Goal: Task Accomplishment & Management: Manage account settings

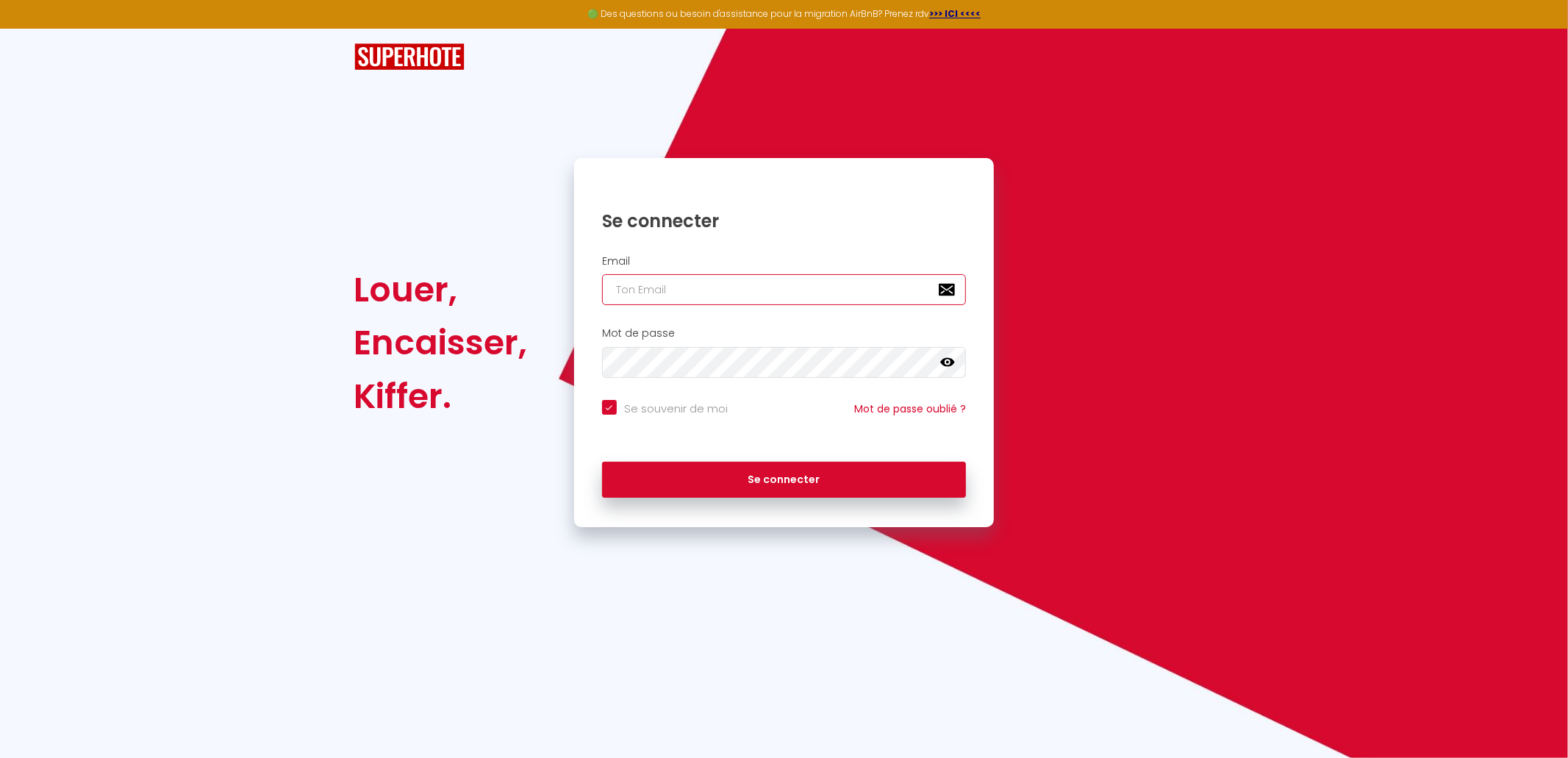
click at [709, 303] on input "email" at bounding box center [784, 289] width 365 height 31
type input "[PERSON_NAME][EMAIL_ADDRESS][DOMAIN_NAME]"
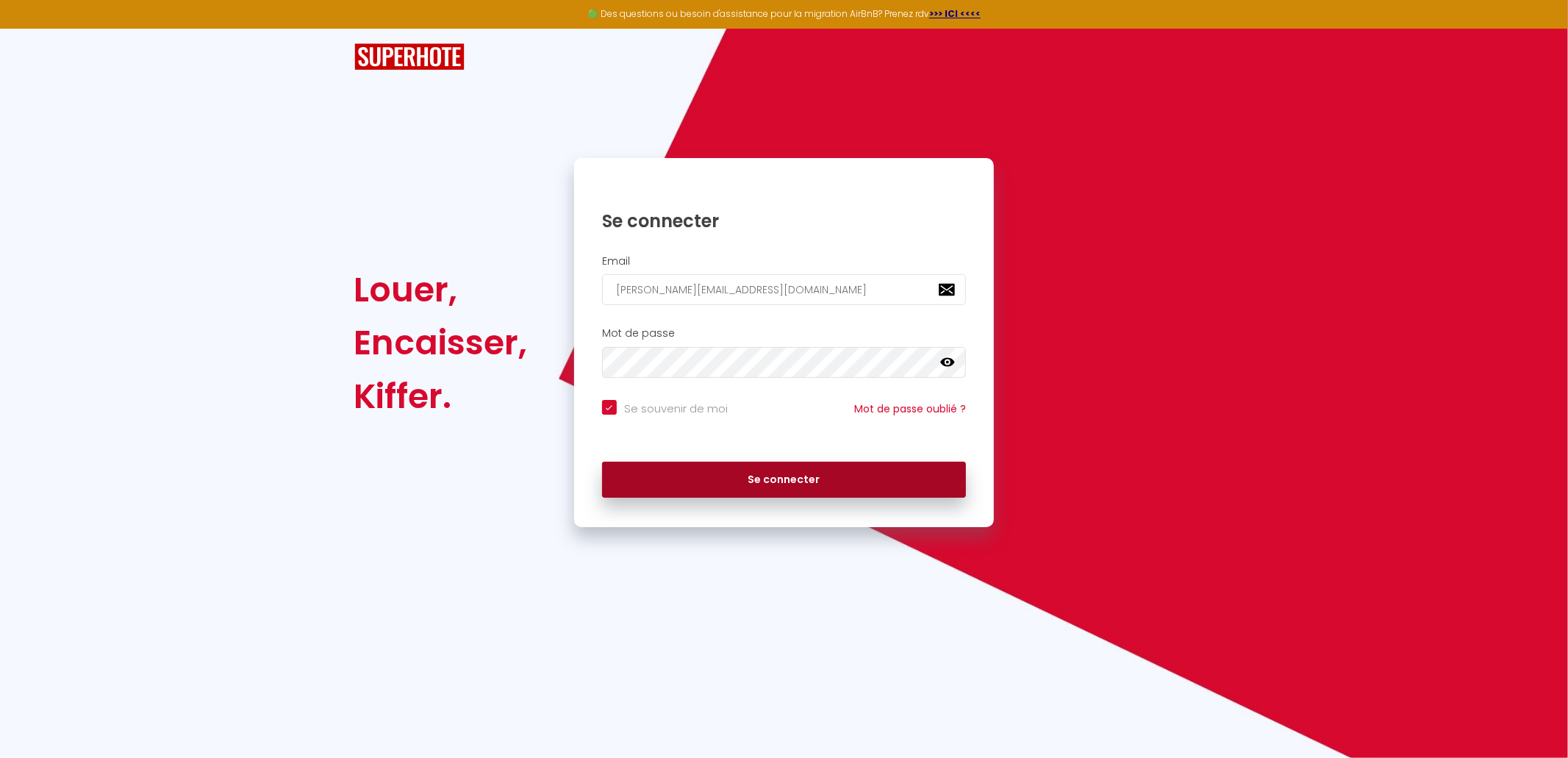
click at [771, 485] on button "Se connecter" at bounding box center [784, 480] width 365 height 37
checkbox input "true"
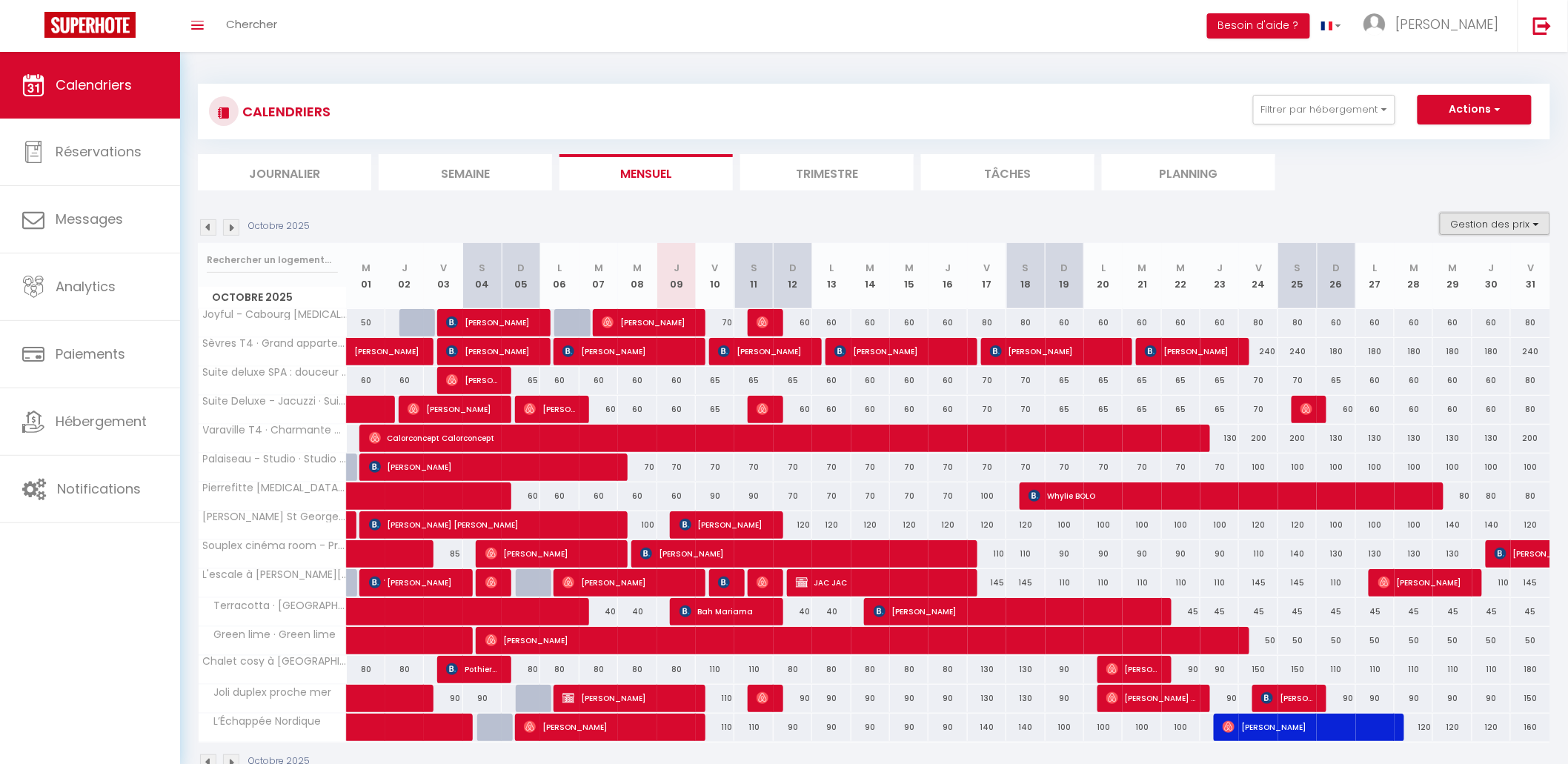
click at [1460, 233] on button "Gestion des prix" at bounding box center [1495, 224] width 111 height 23
click at [1462, 253] on div "Nb Nuits minimum Règles Disponibilité" at bounding box center [1471, 297] width 157 height 102
click at [1469, 226] on button "Gestion des prix" at bounding box center [1495, 224] width 111 height 23
click at [1475, 259] on li "Nb Nuits minimum" at bounding box center [1482, 271] width 133 height 26
click at [1469, 232] on button "Gestion des prix" at bounding box center [1495, 224] width 111 height 23
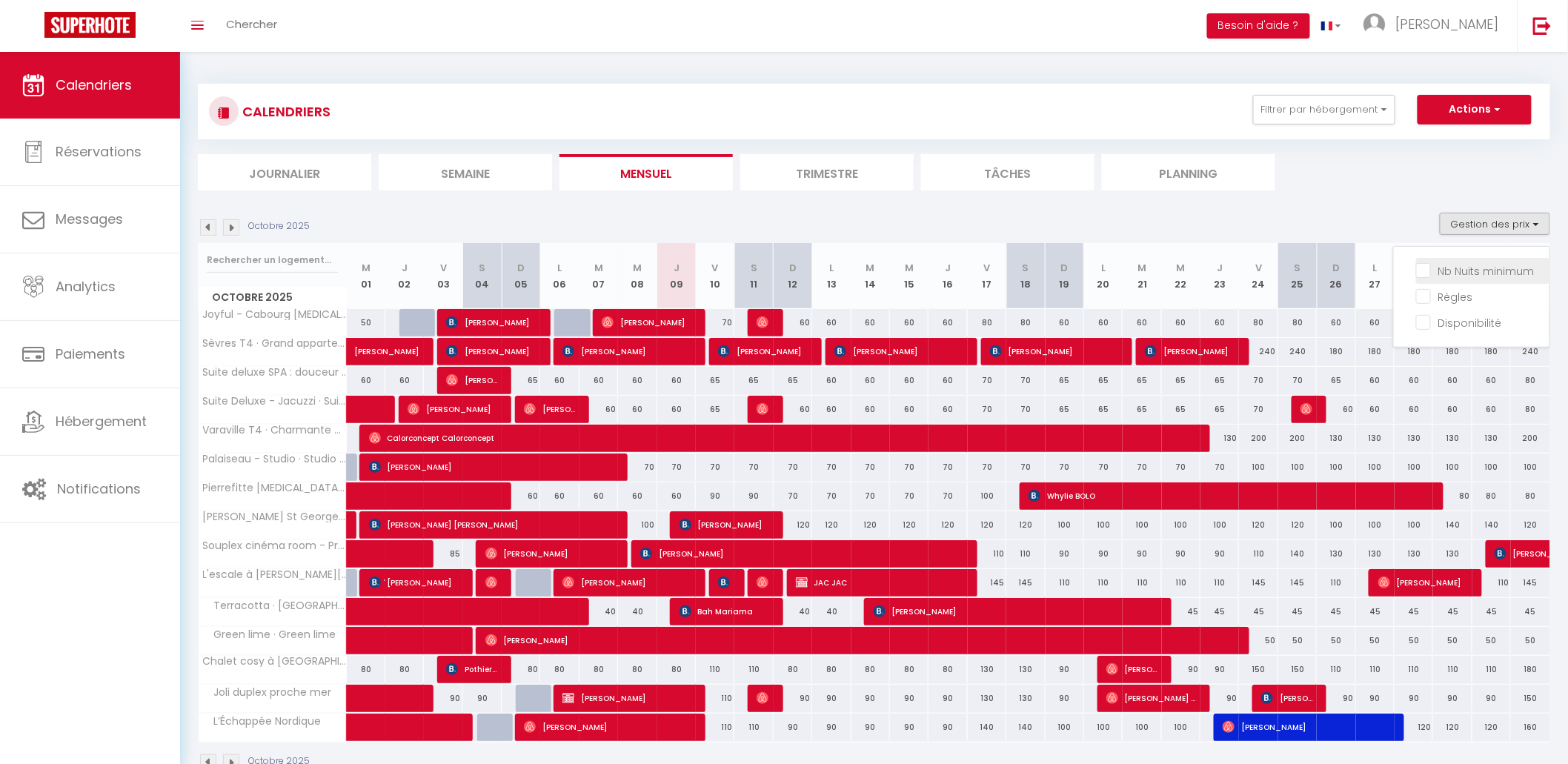
click at [1472, 271] on input "Nb Nuits minimum" at bounding box center [1482, 270] width 133 height 15
checkbox input "true"
checkbox input "false"
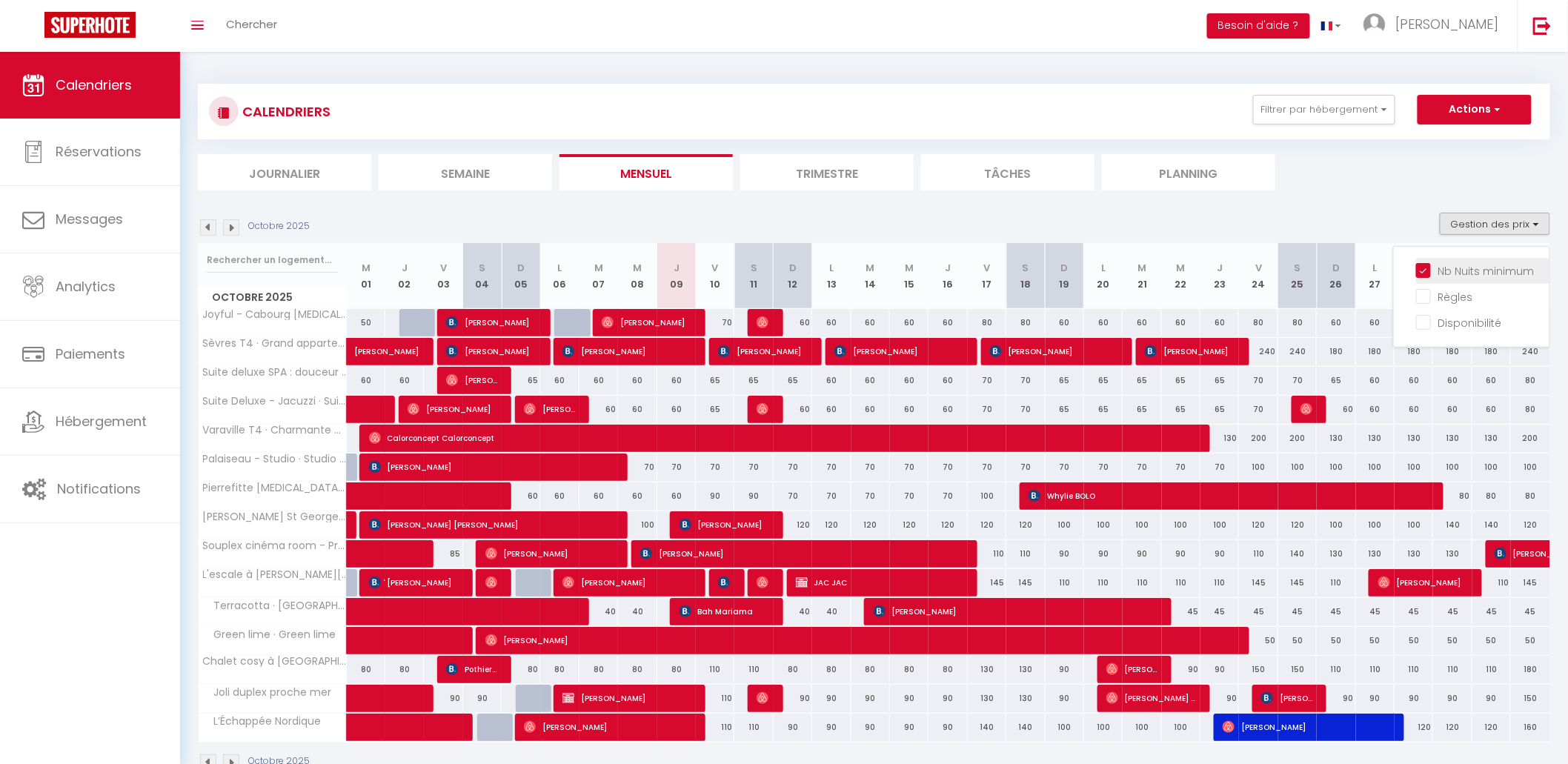
checkbox input "false"
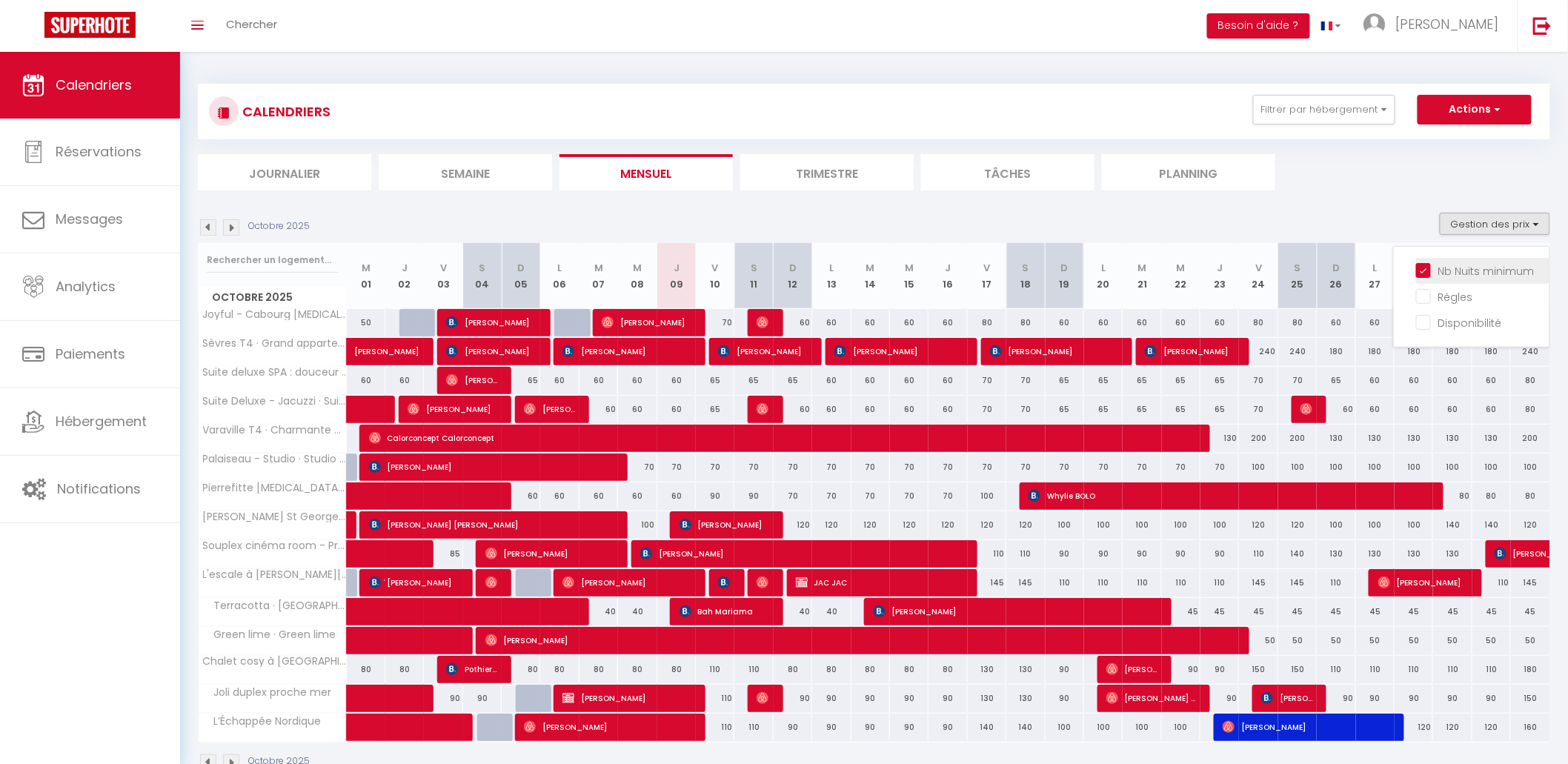
checkbox input "false"
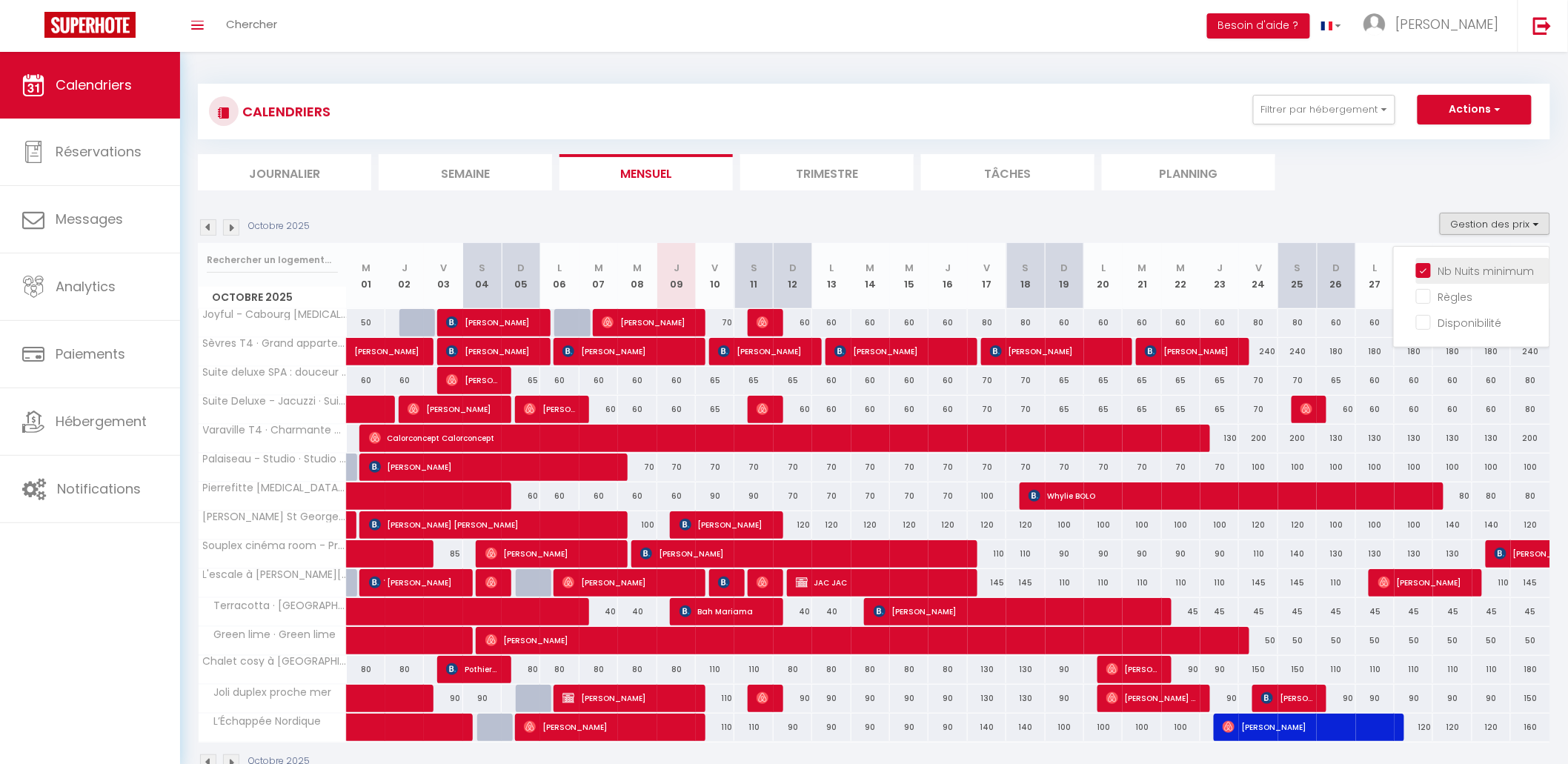
checkbox input "false"
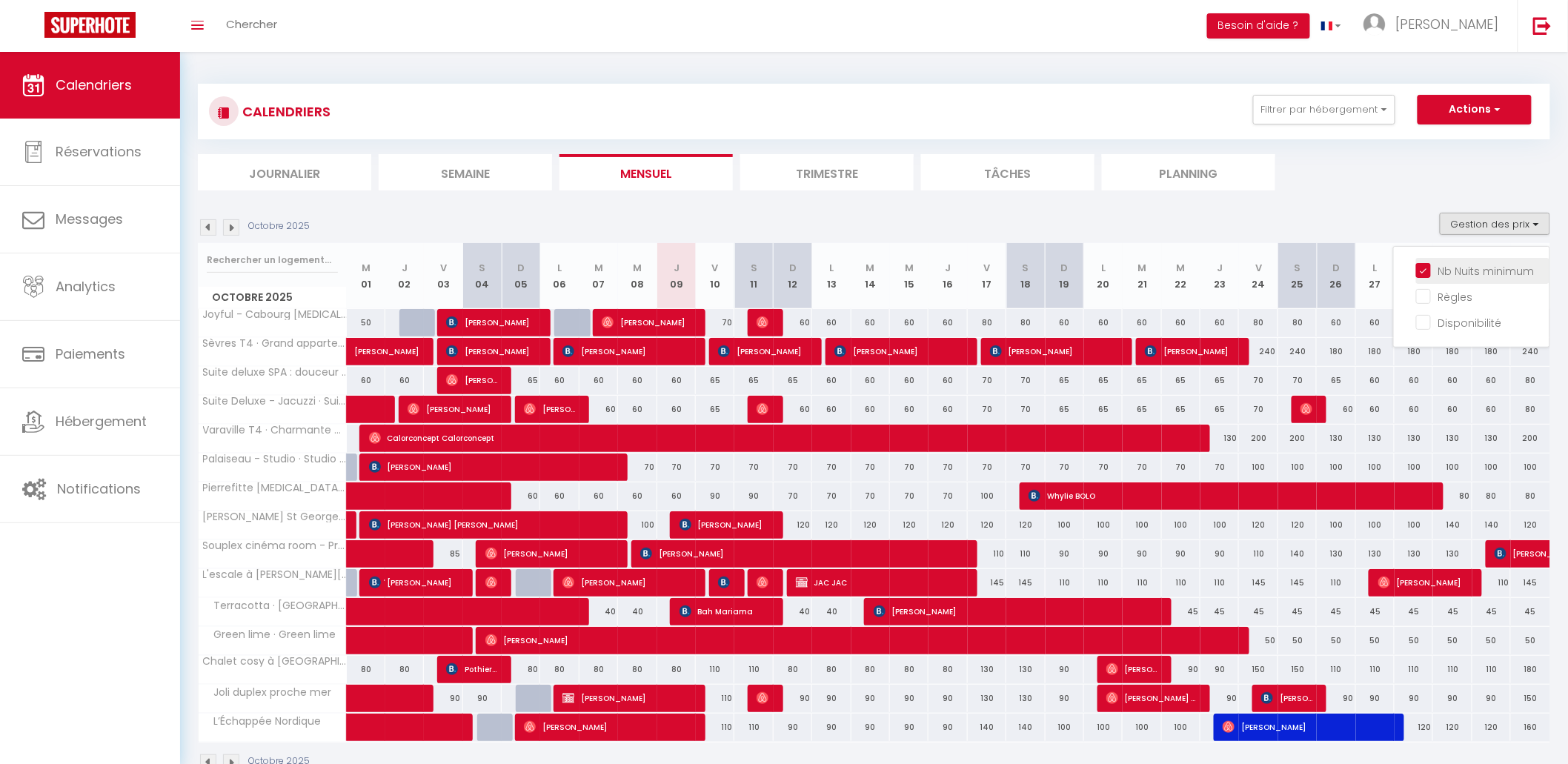
checkbox input "false"
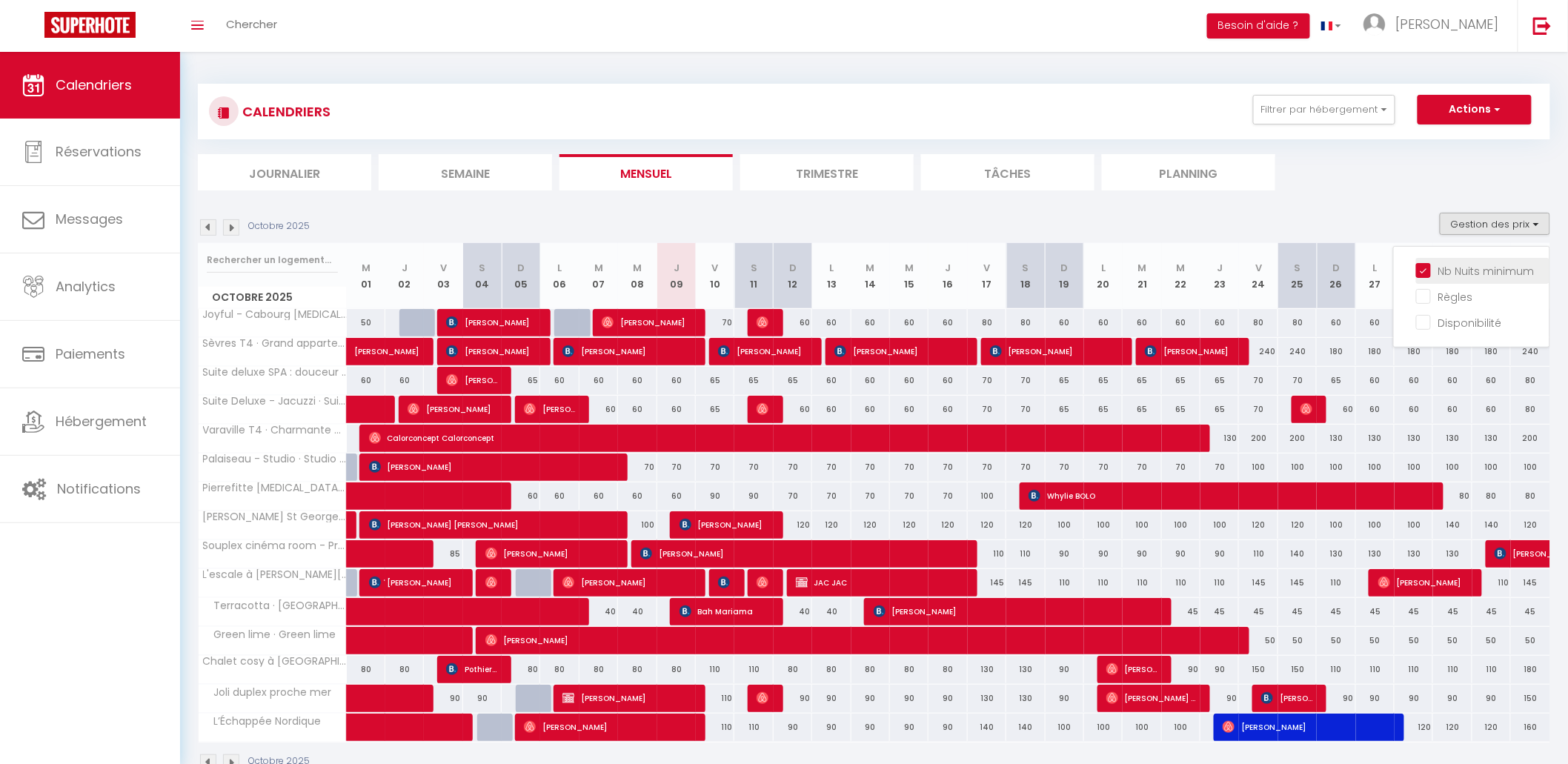
checkbox input "false"
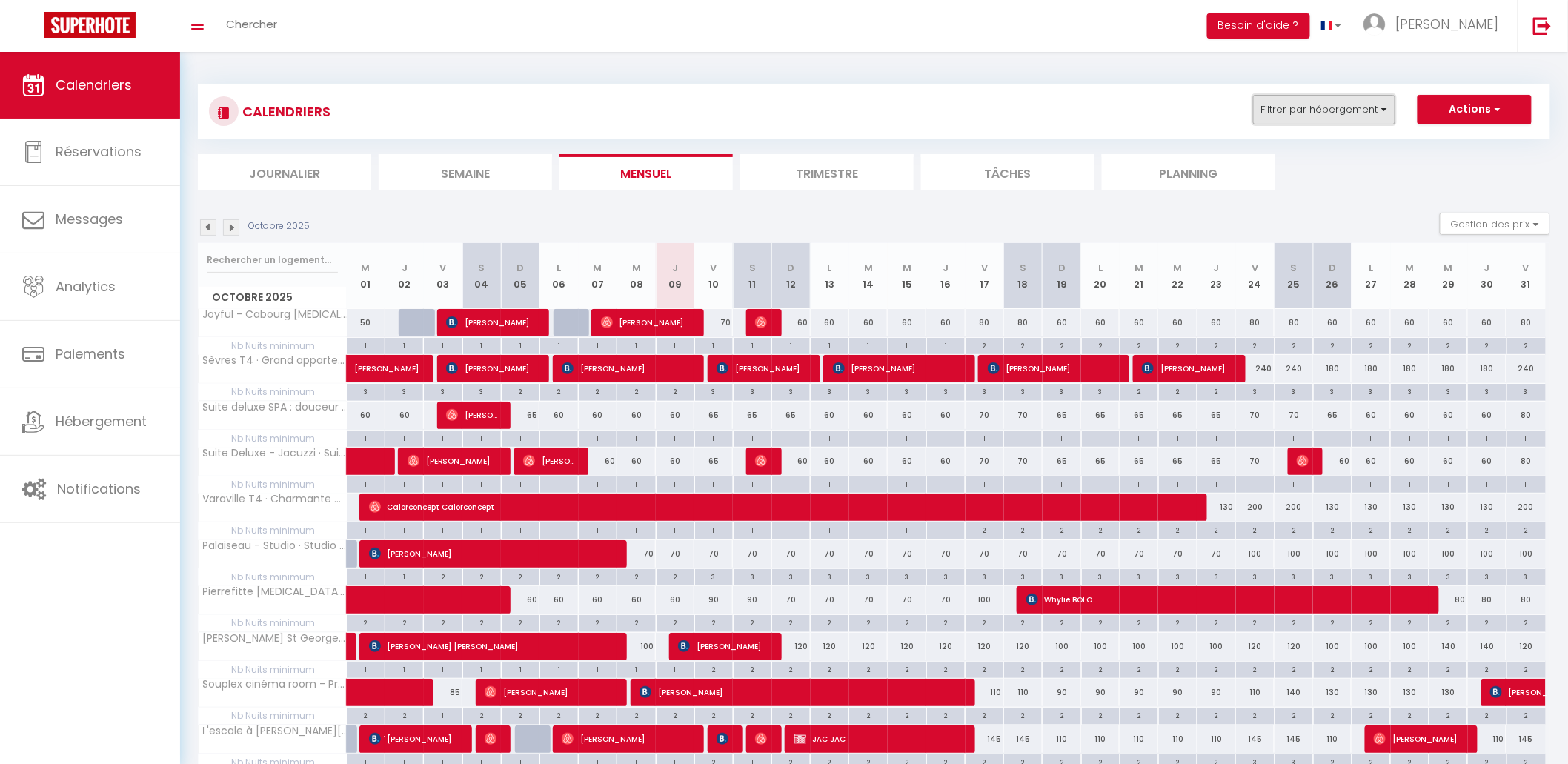
click at [1372, 119] on button "Filtrer par hébergement" at bounding box center [1324, 109] width 142 height 29
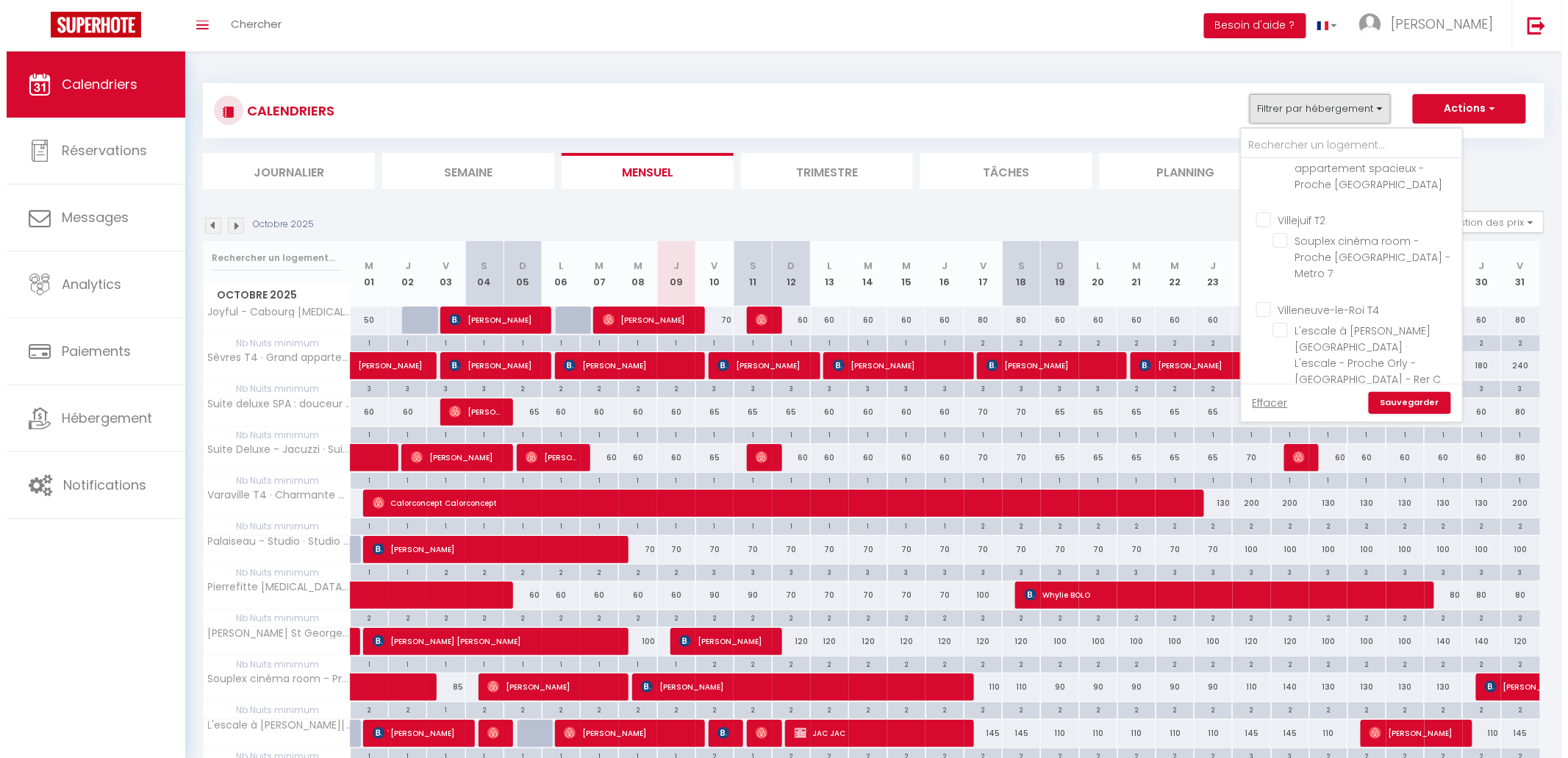
scroll to position [732, 0]
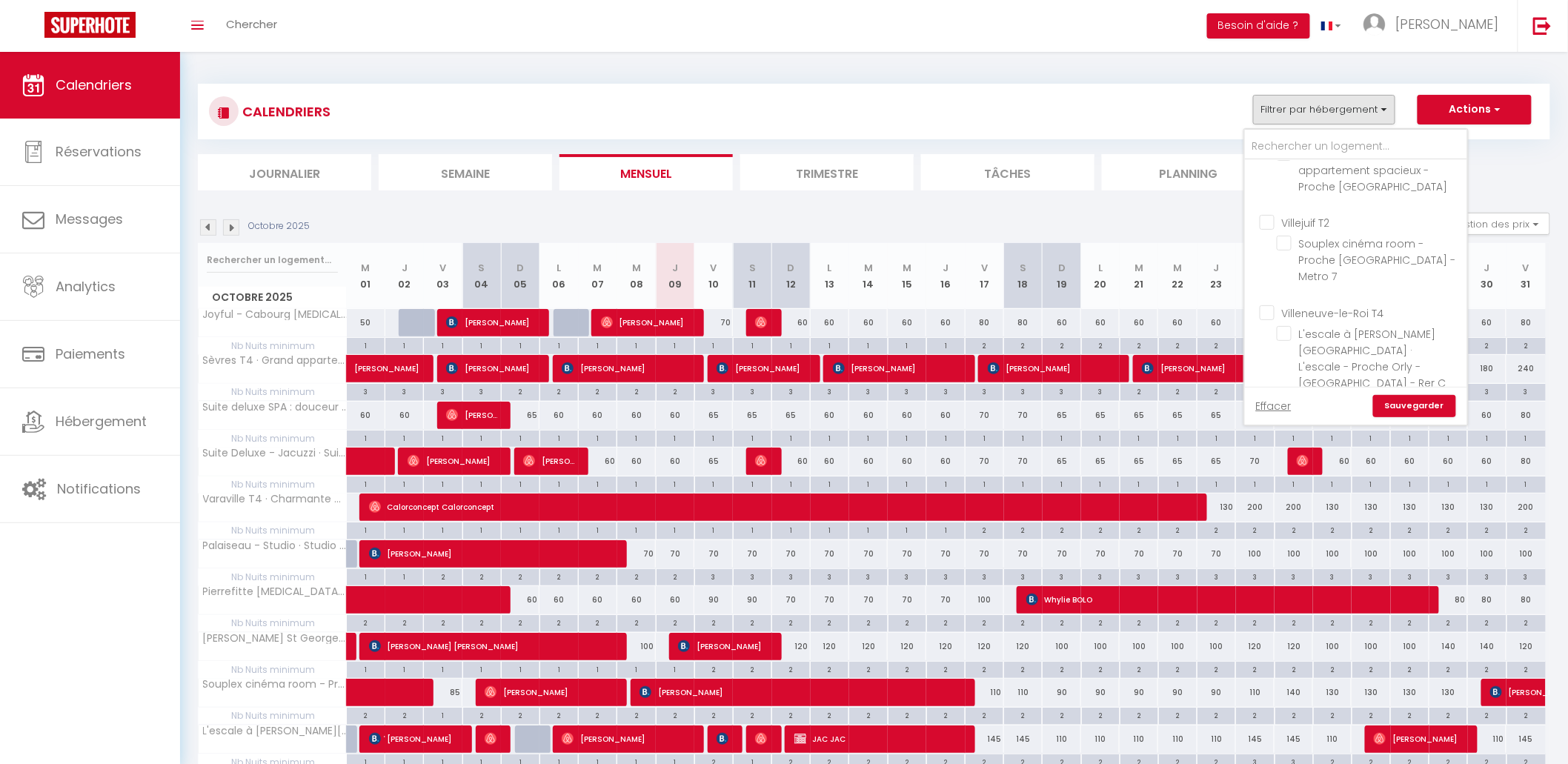
click at [1397, 326] on input "L'escale à [PERSON_NAME] le Roi · L'escale - Proche Orly - [GEOGRAPHIC_DATA] - …" at bounding box center [1369, 334] width 185 height 15
checkbox input "true"
checkbox input "false"
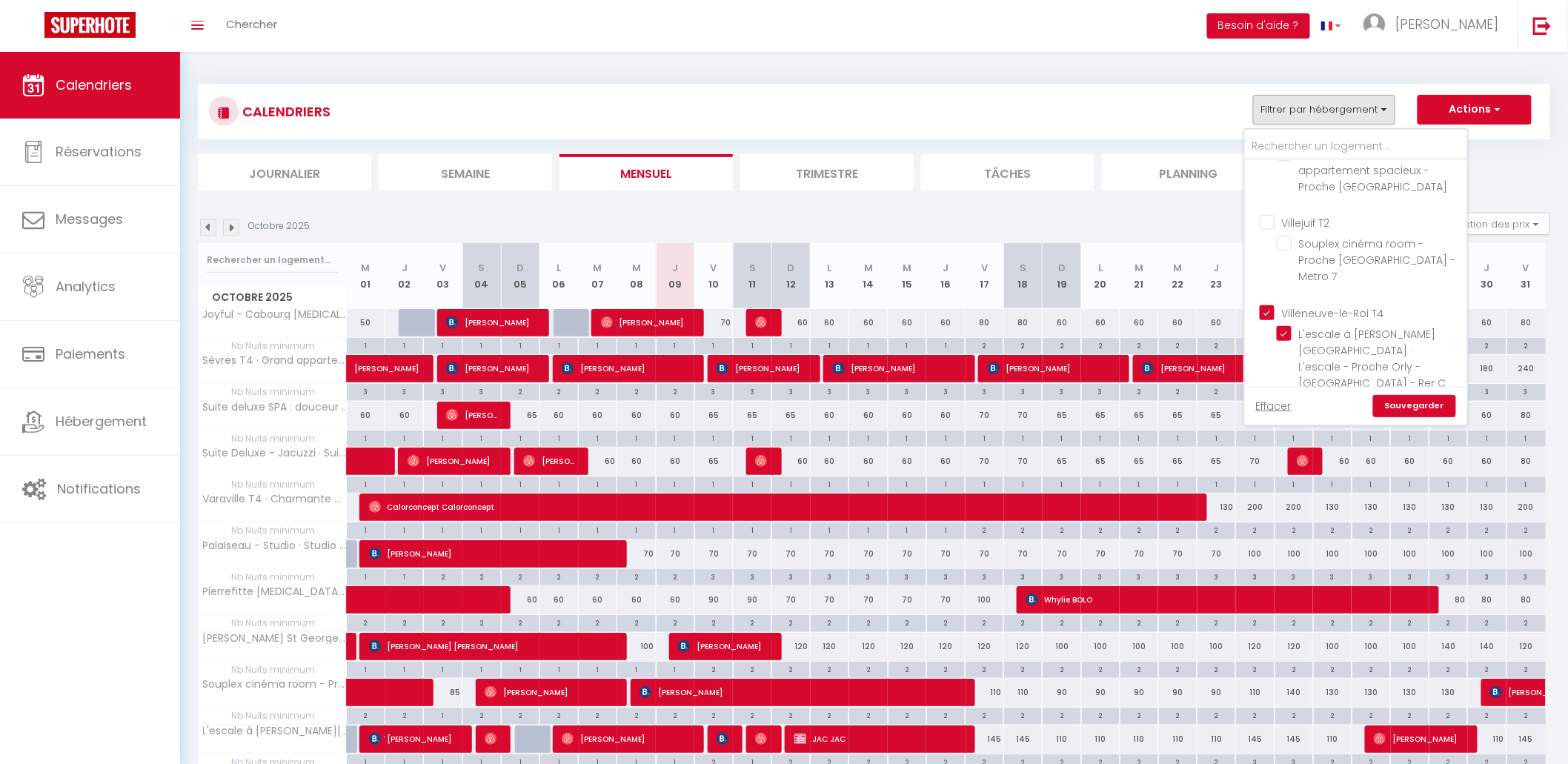
checkbox input "false"
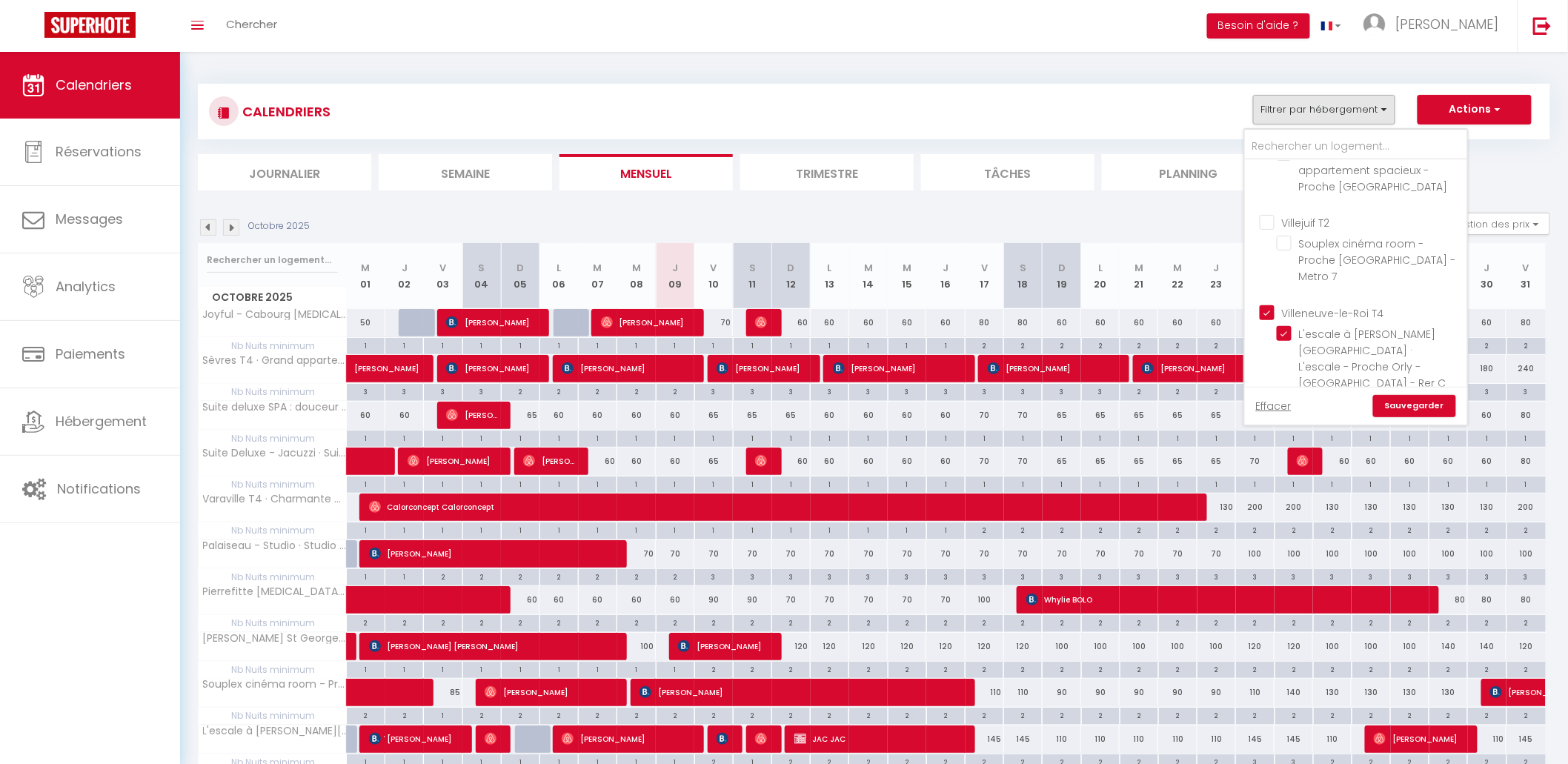
checkbox input "false"
checkbox input "true"
checkbox input "false"
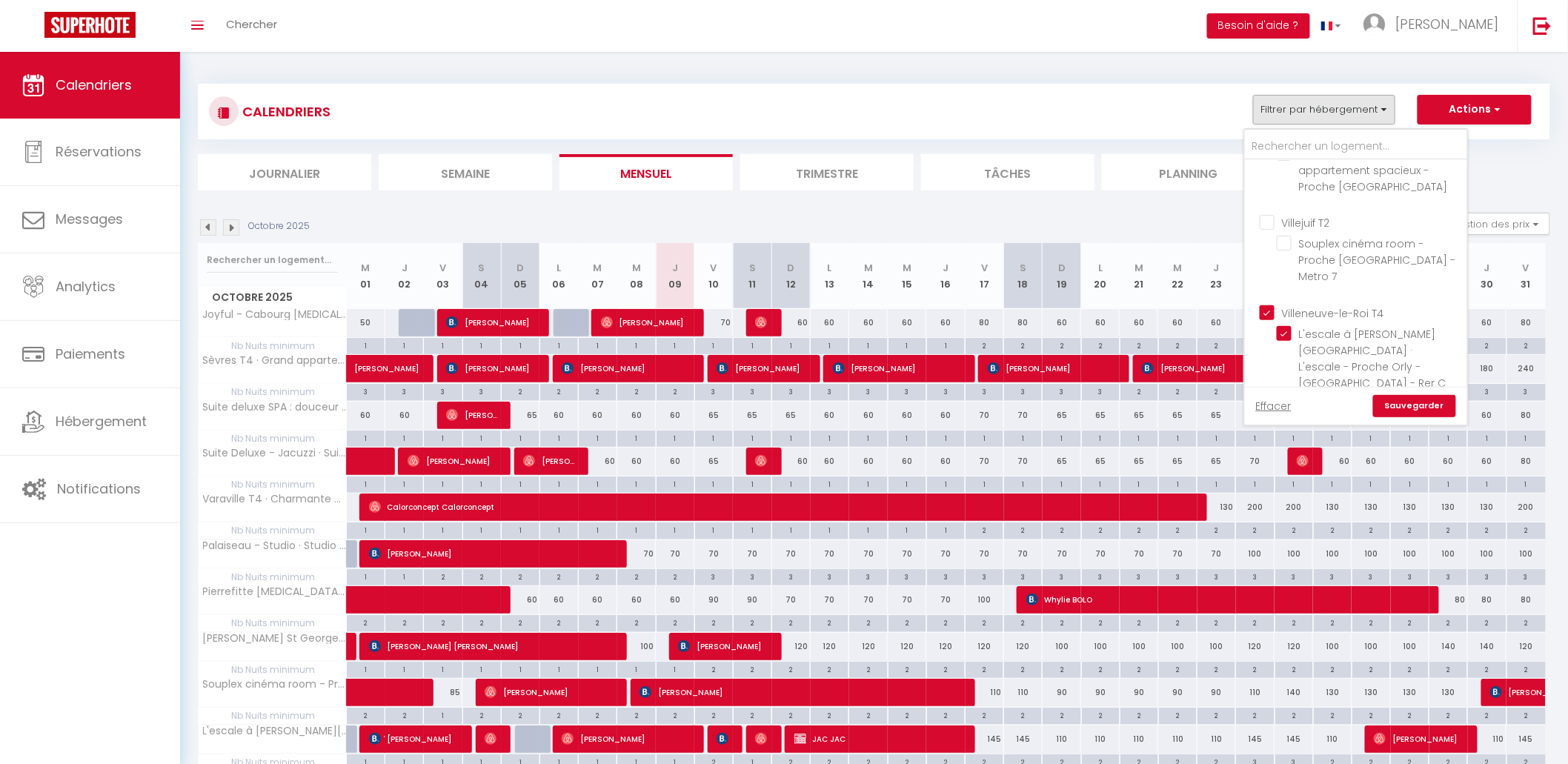
checkbox input "false"
click at [1409, 408] on link "Sauvegarder" at bounding box center [1415, 406] width 83 height 23
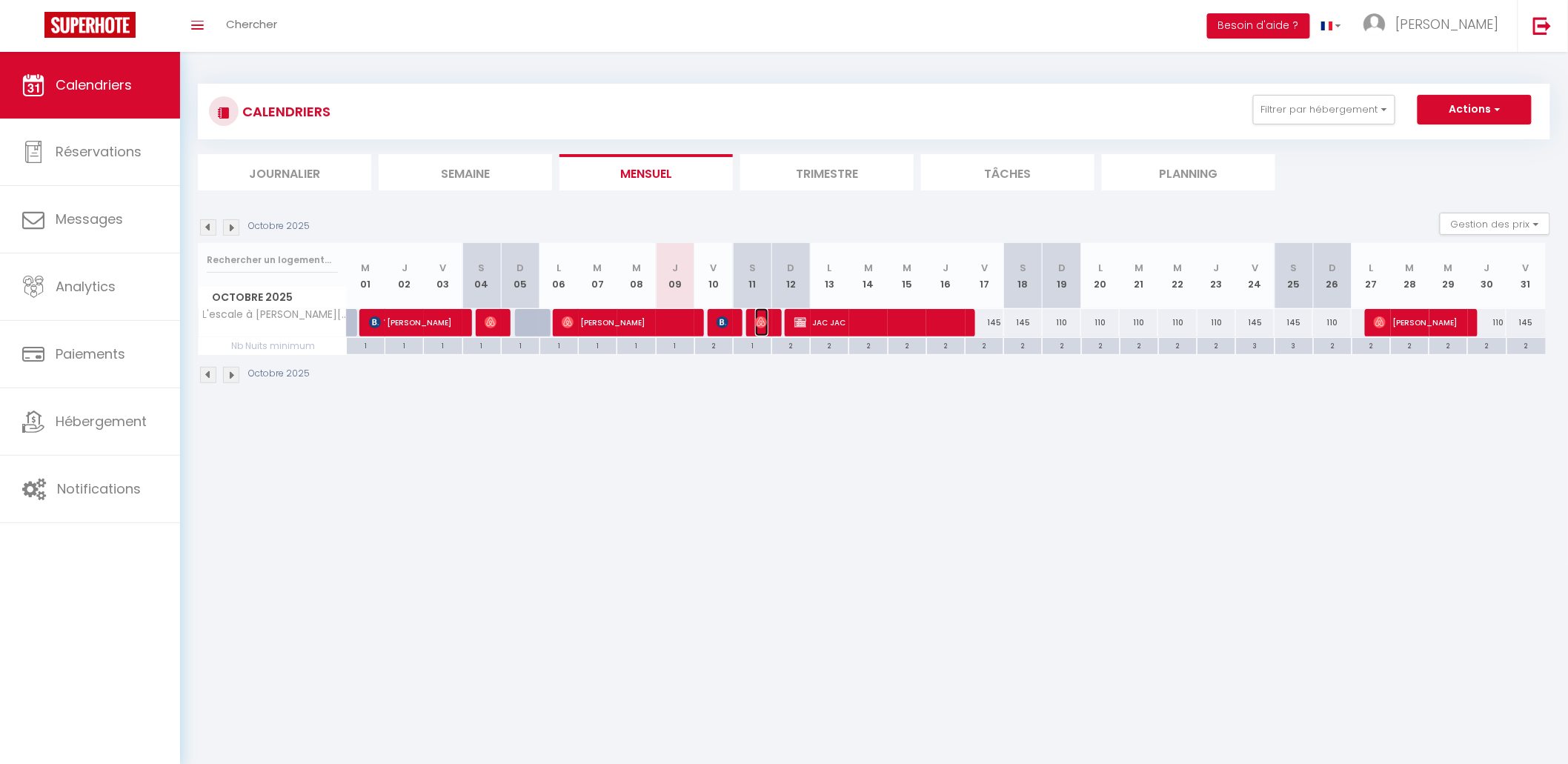
click at [766, 323] on img at bounding box center [761, 323] width 12 height 12
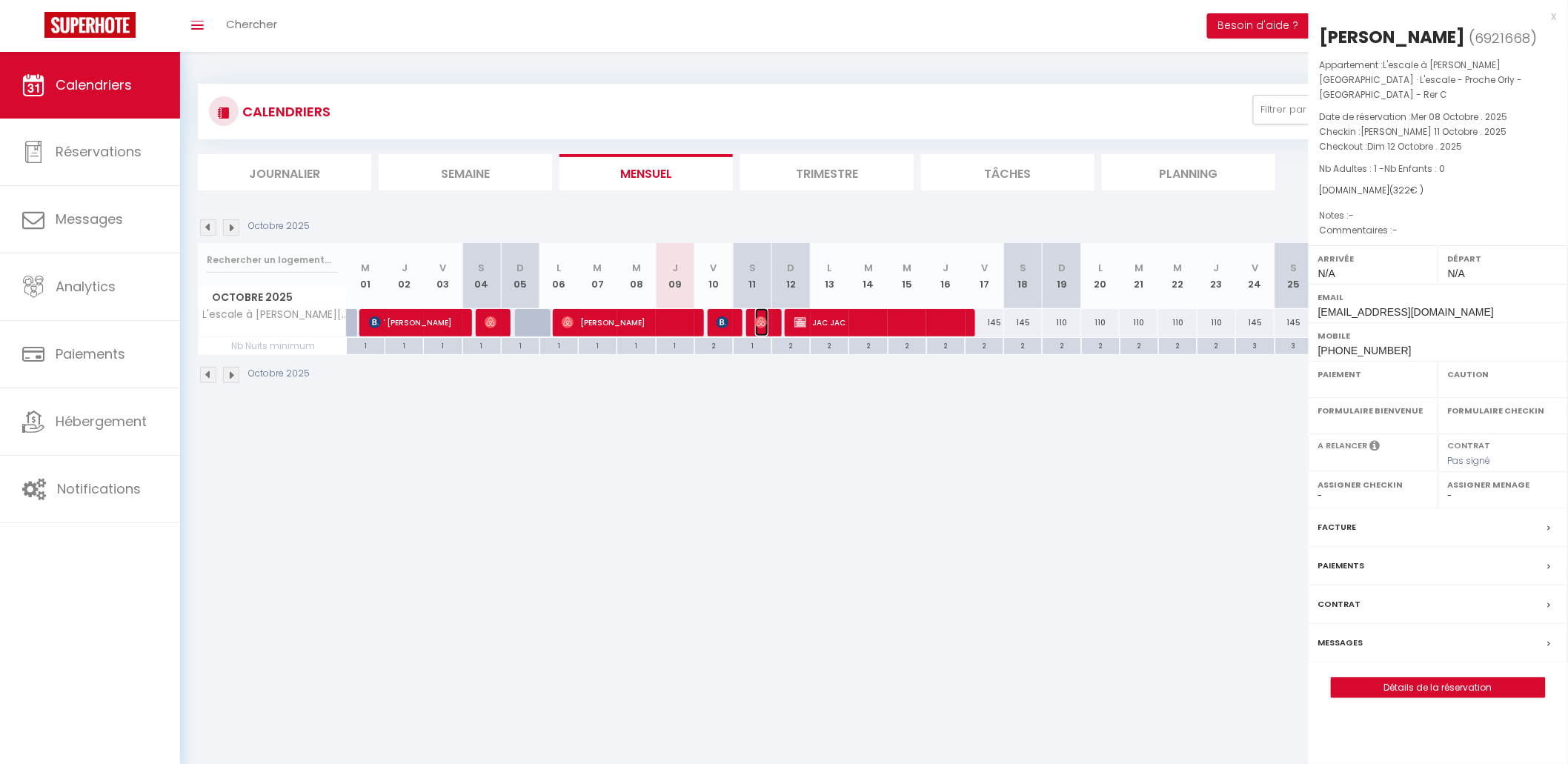
select select "OK"
select select "0"
select select "1"
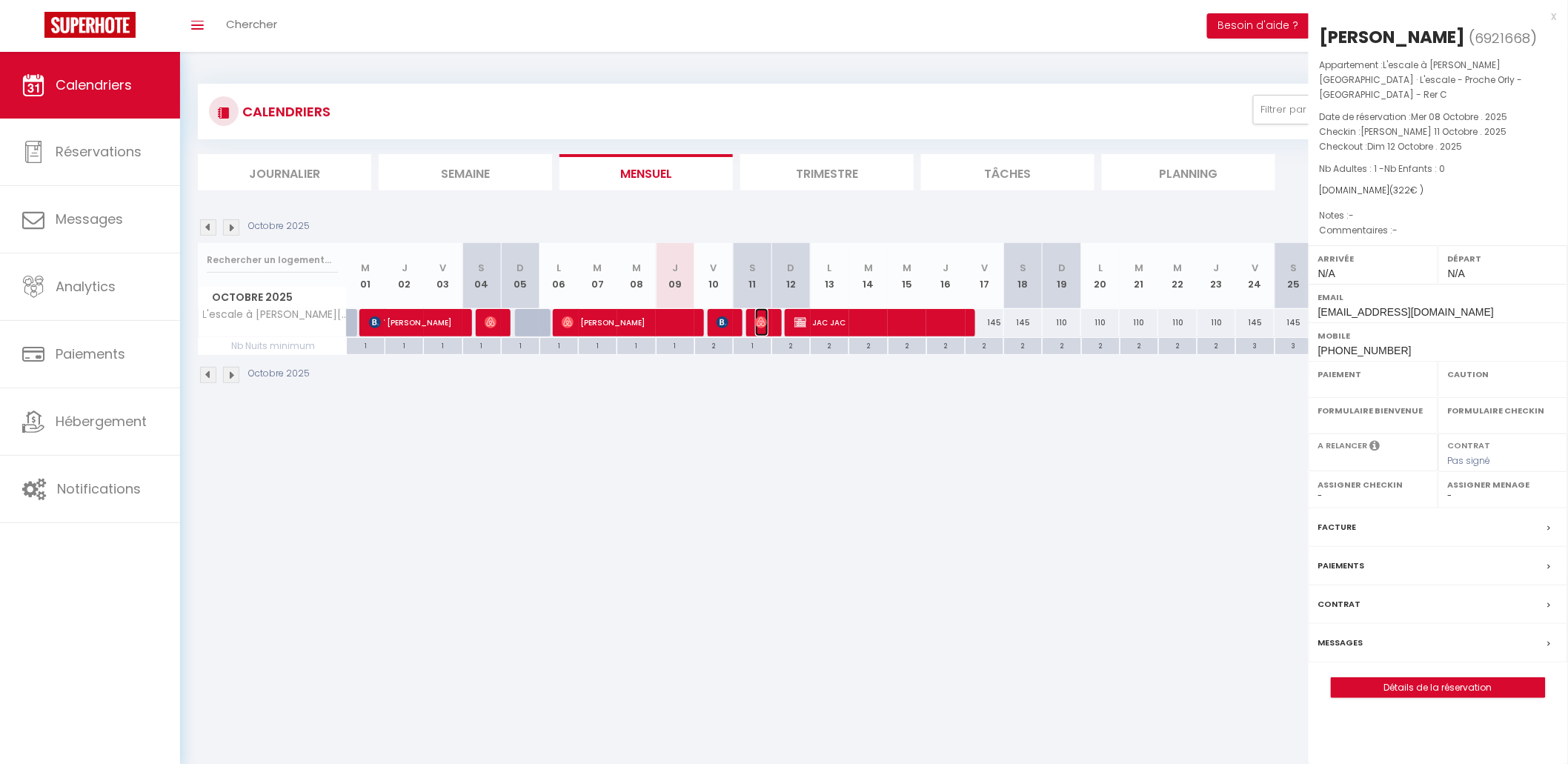
select select
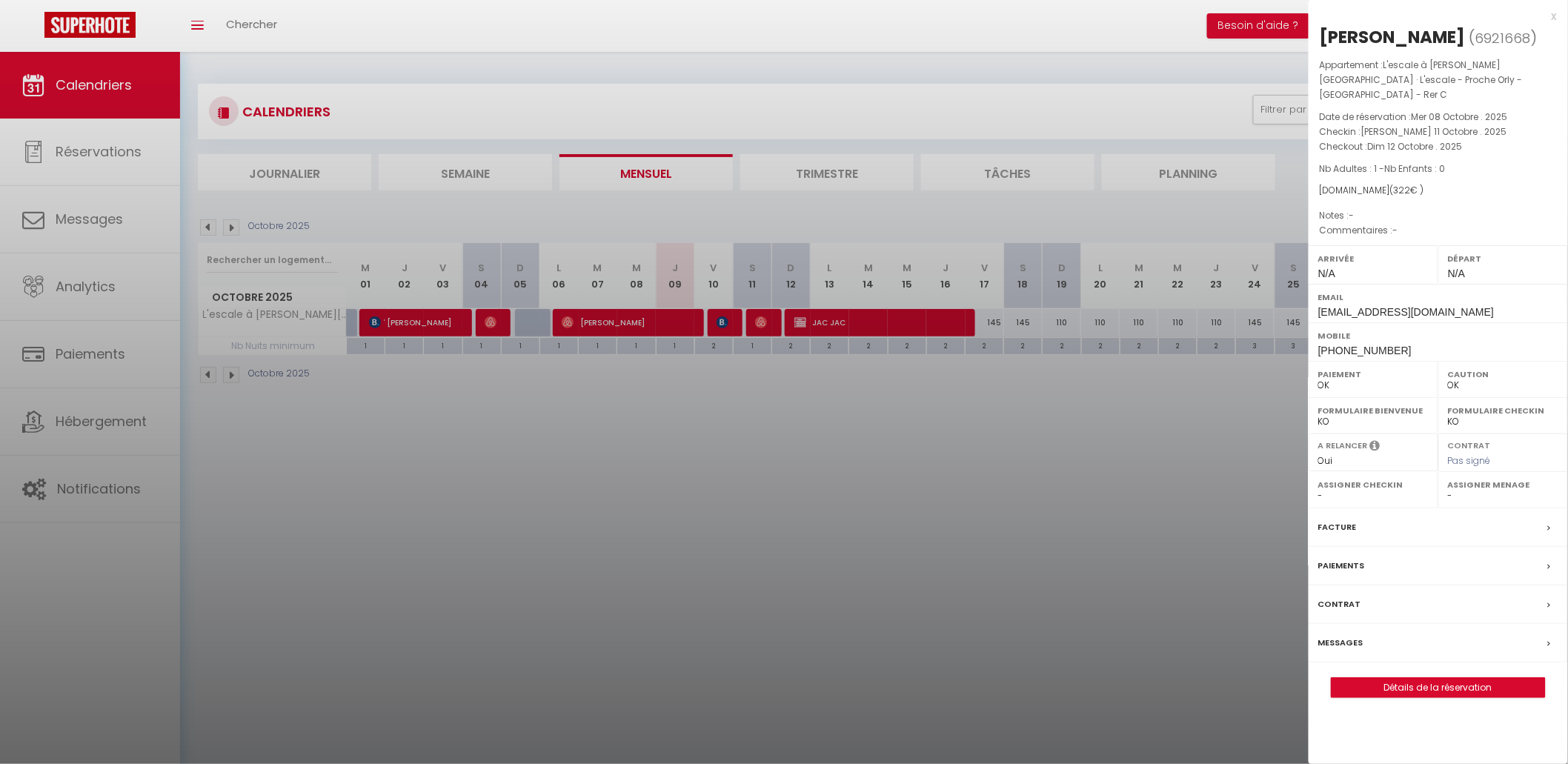
click at [794, 403] on div at bounding box center [784, 382] width 1568 height 764
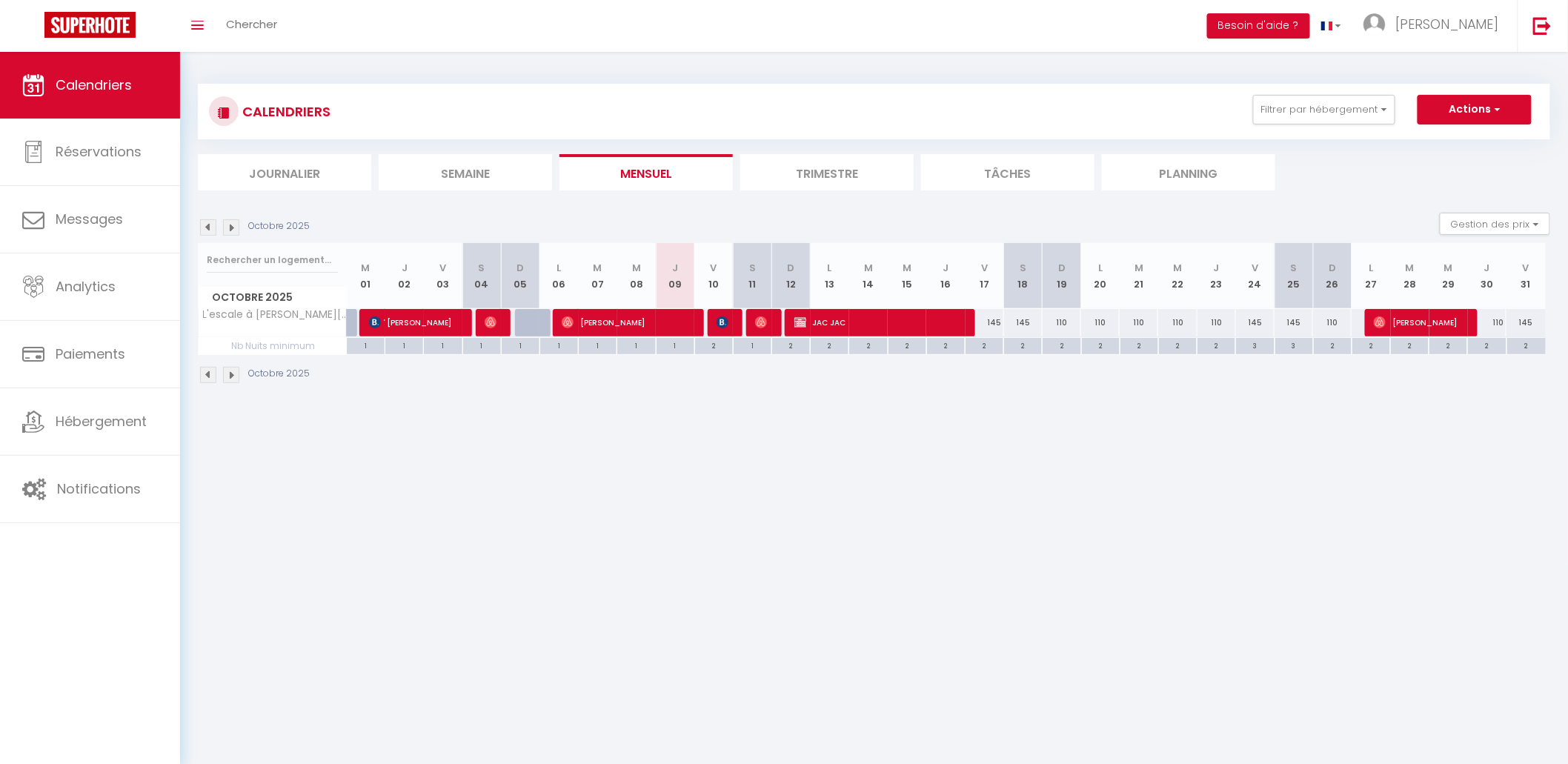
click at [226, 232] on img at bounding box center [232, 228] width 17 height 17
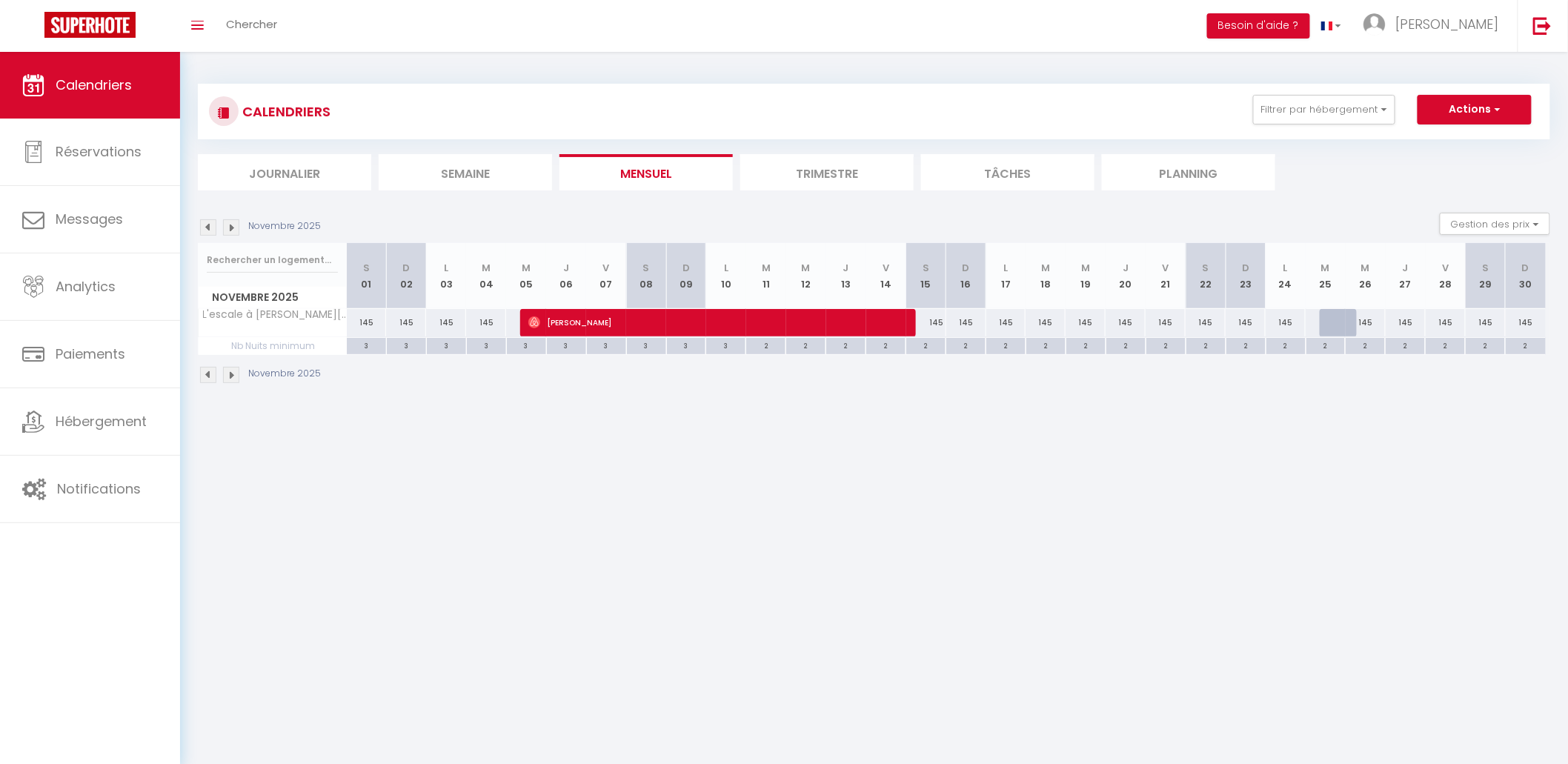
click at [211, 226] on img at bounding box center [208, 228] width 17 height 17
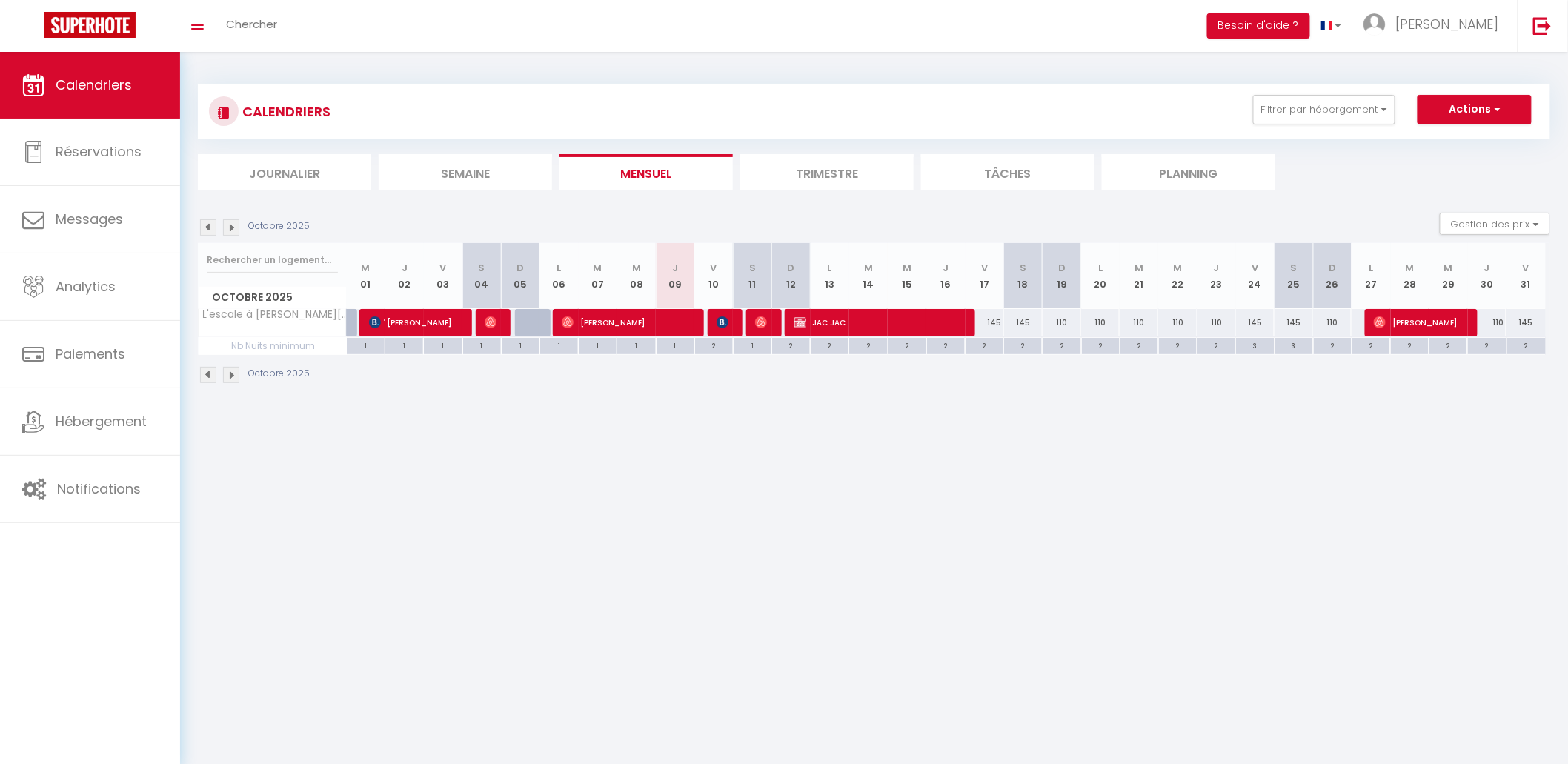
click at [763, 347] on div "1" at bounding box center [753, 344] width 38 height 14
type input "1"
type input "[DATE]"
type input "Dim 12 Octobre 2025"
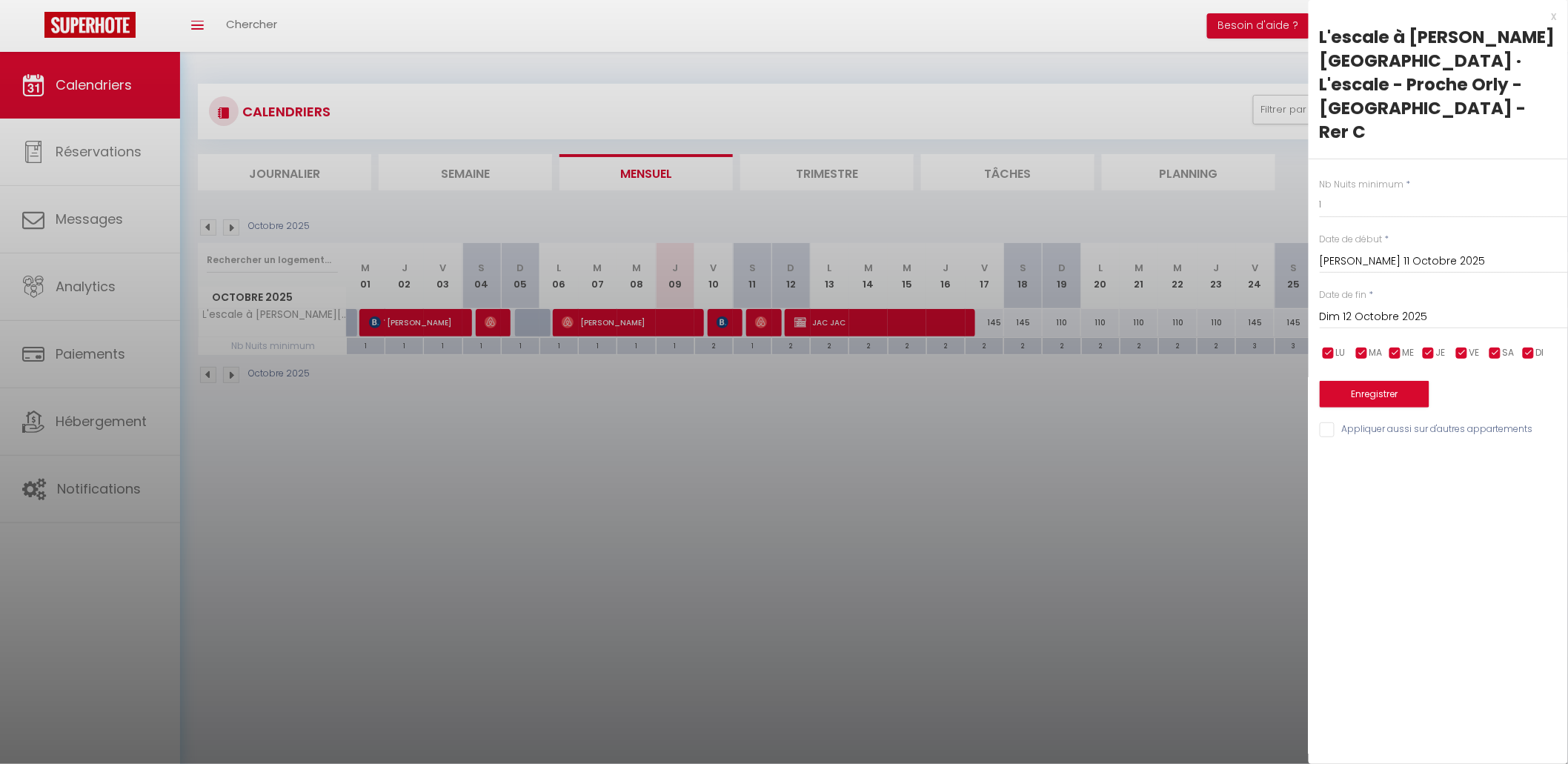
click at [759, 400] on div at bounding box center [784, 382] width 1568 height 764
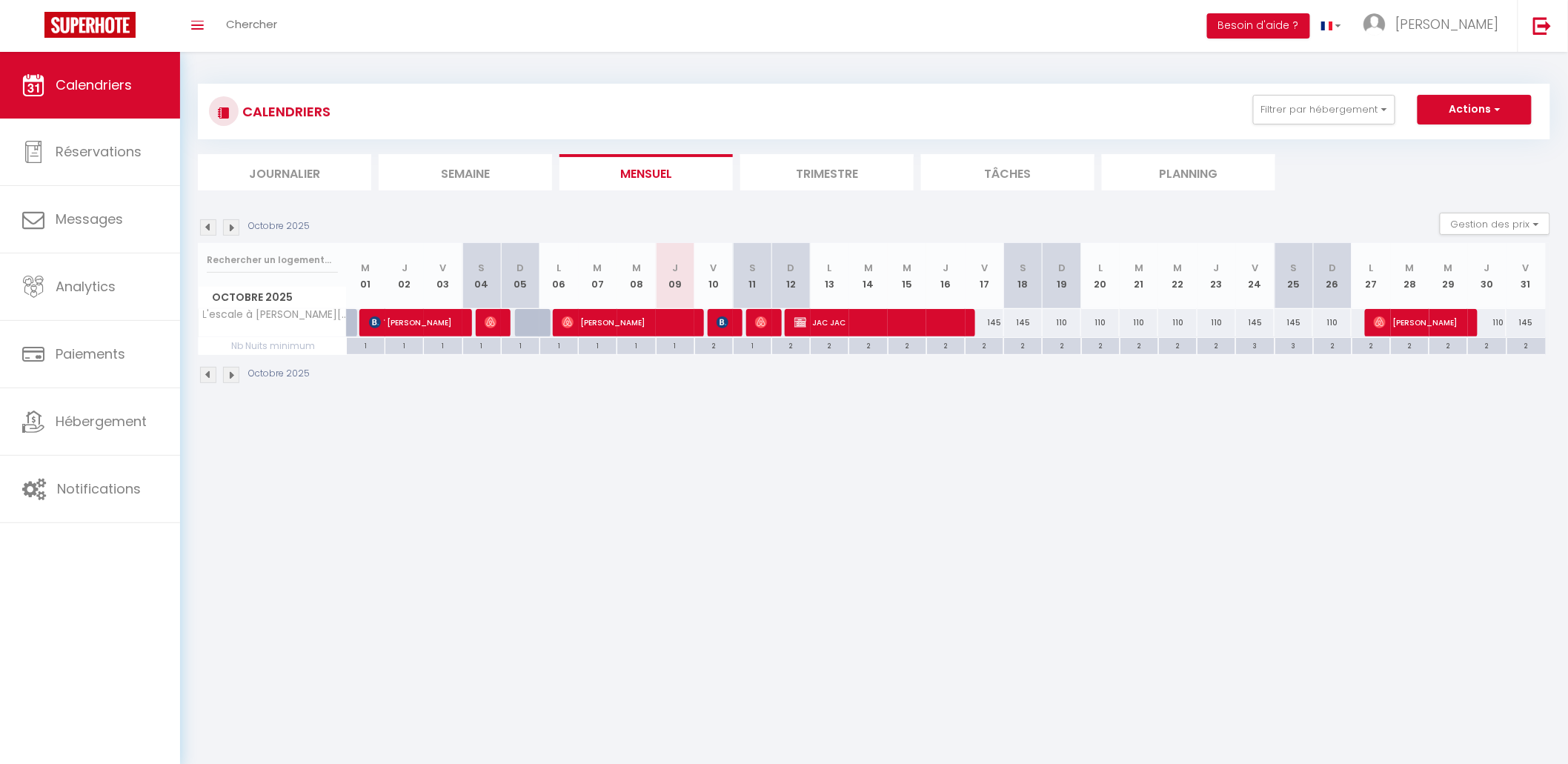
click at [238, 220] on div "Octobre 2025" at bounding box center [256, 228] width 117 height 17
click at [238, 220] on img at bounding box center [232, 228] width 17 height 17
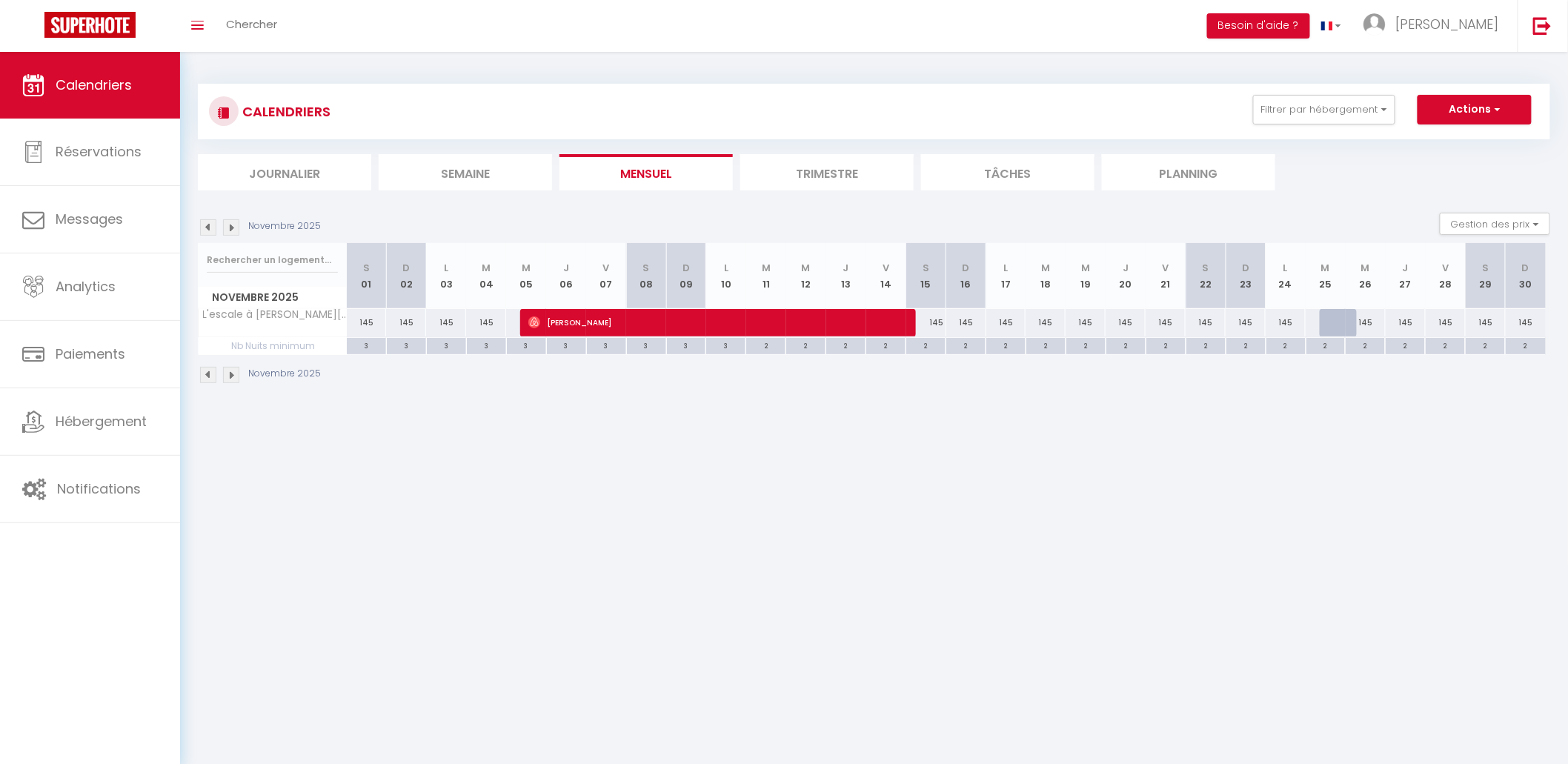
click at [364, 344] on div "3" at bounding box center [366, 344] width 39 height 14
type input "3"
type input "Sam 01 Novembre 2025"
type input "Dim 02 Novembre 2025"
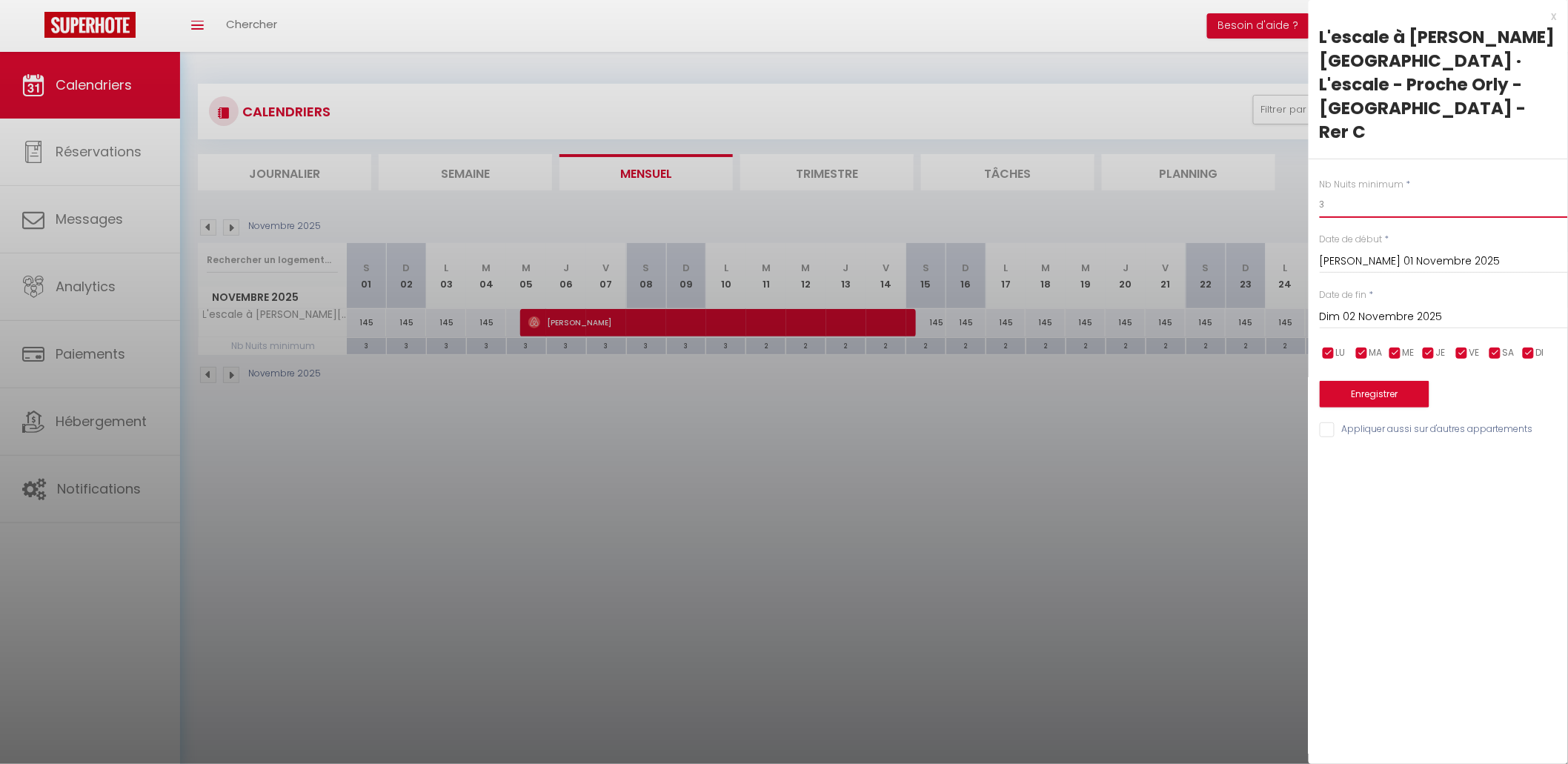
click at [1358, 191] on input "3" at bounding box center [1444, 204] width 248 height 26
type input "2"
click at [1390, 308] on input "Dim 02 Novembre 2025" at bounding box center [1444, 317] width 248 height 20
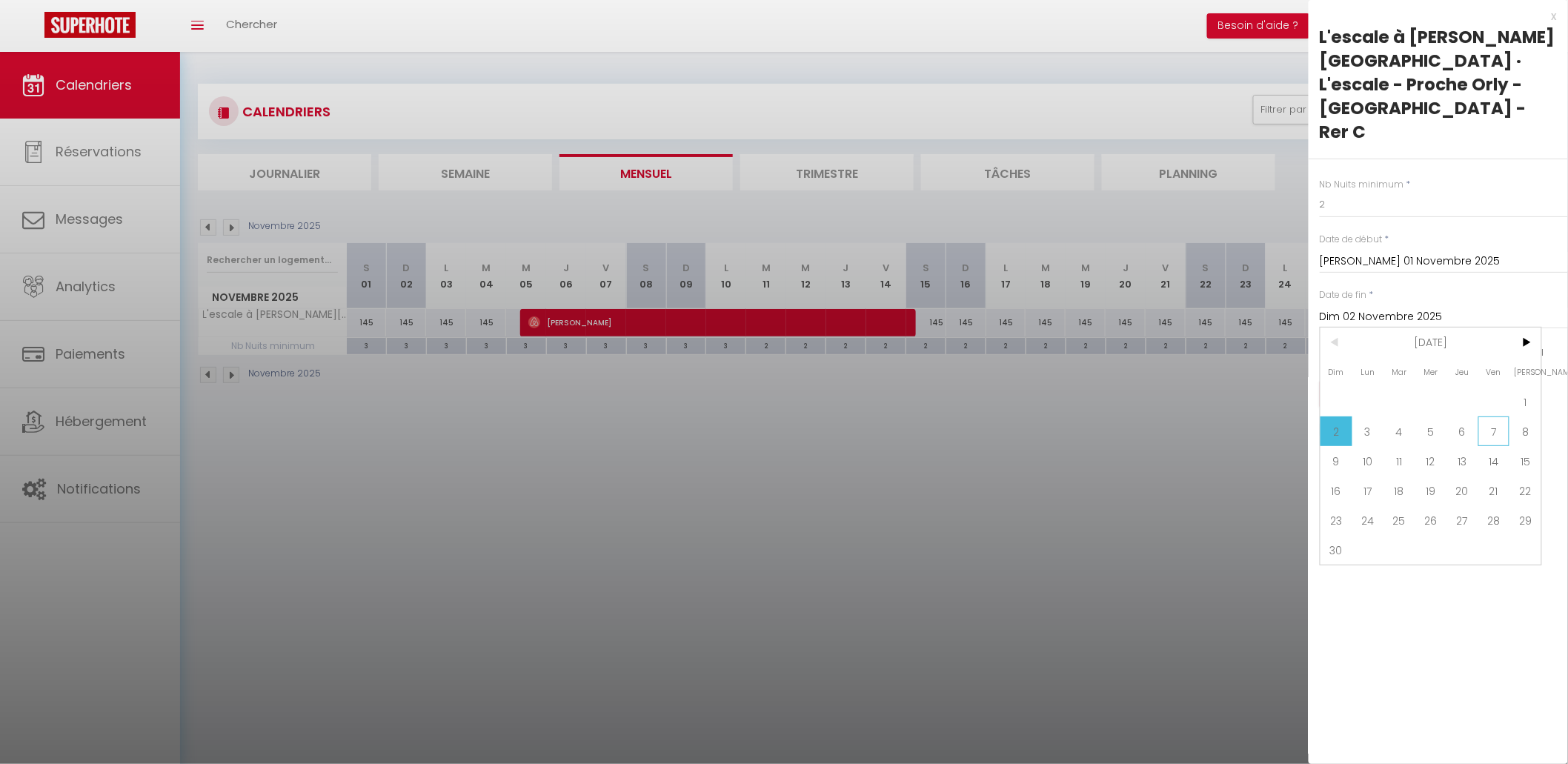
click at [1494, 417] on span "7" at bounding box center [1494, 431] width 32 height 29
type input "Ven 07 Novembre 2025"
click at [1400, 362] on div "Enregistrer" at bounding box center [1444, 385] width 248 height 45
click at [1400, 380] on button "Enregistrer" at bounding box center [1375, 393] width 110 height 26
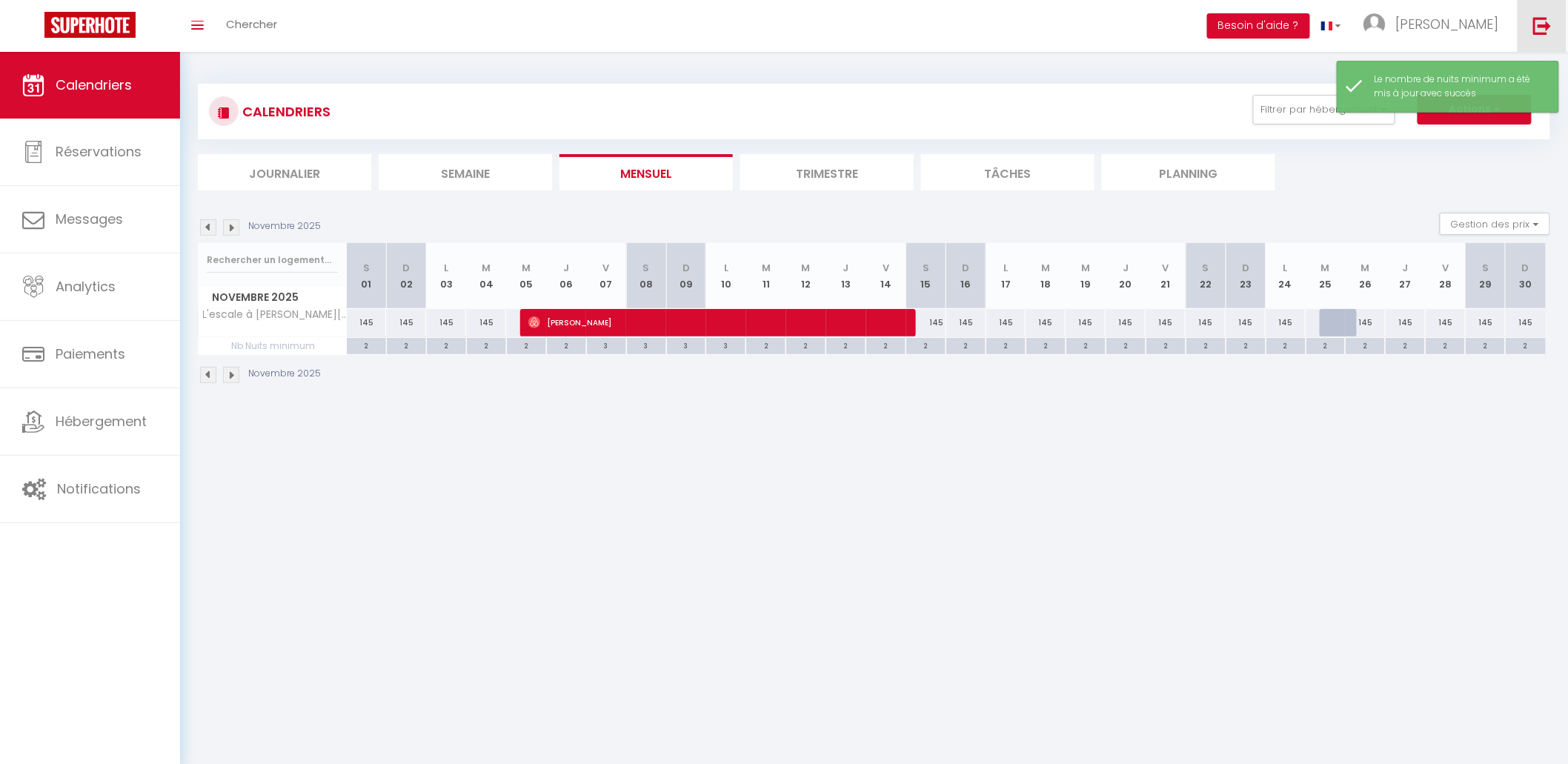
click at [1547, 38] on link at bounding box center [1542, 26] width 49 height 52
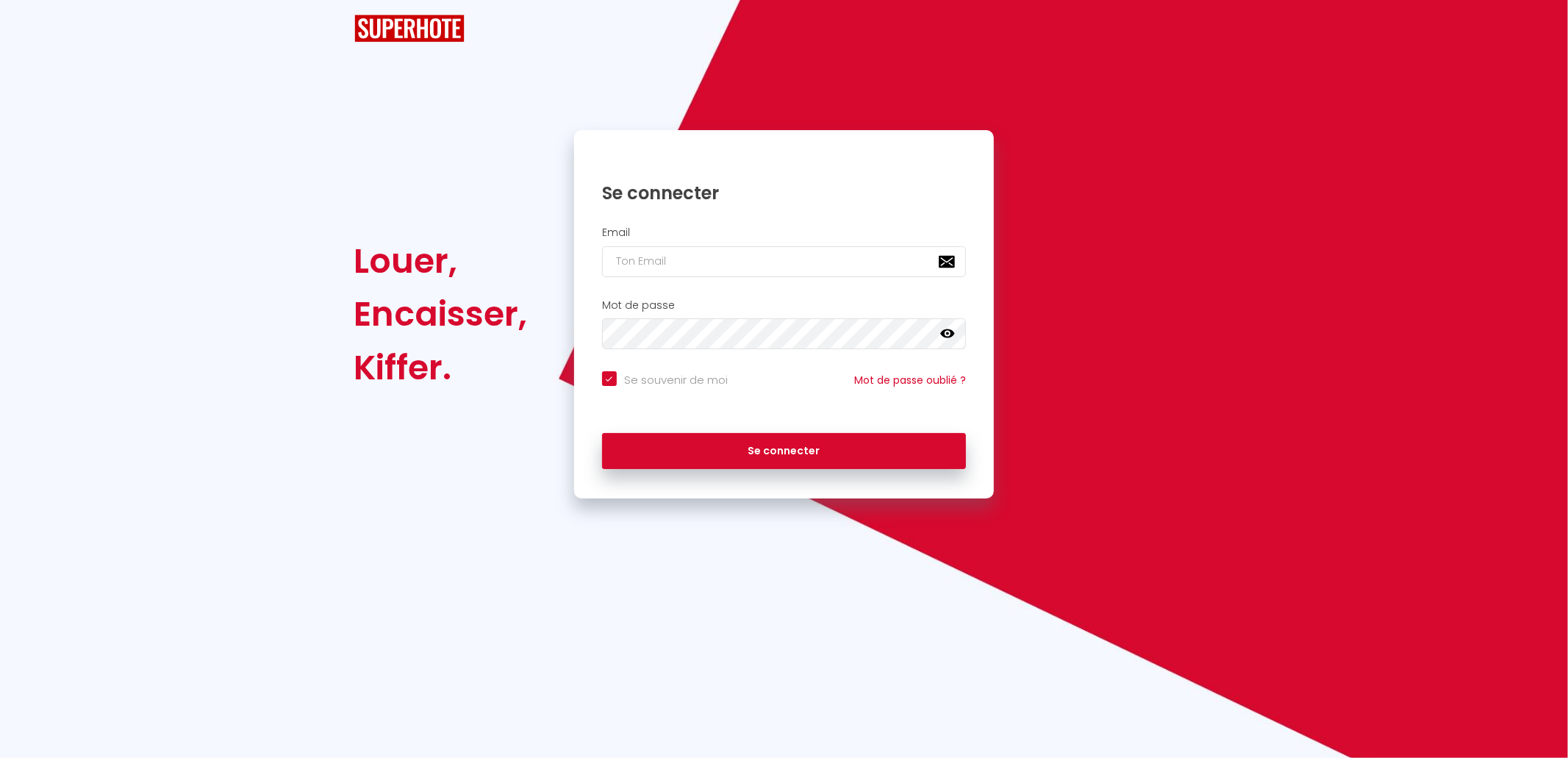
checkbox input "true"
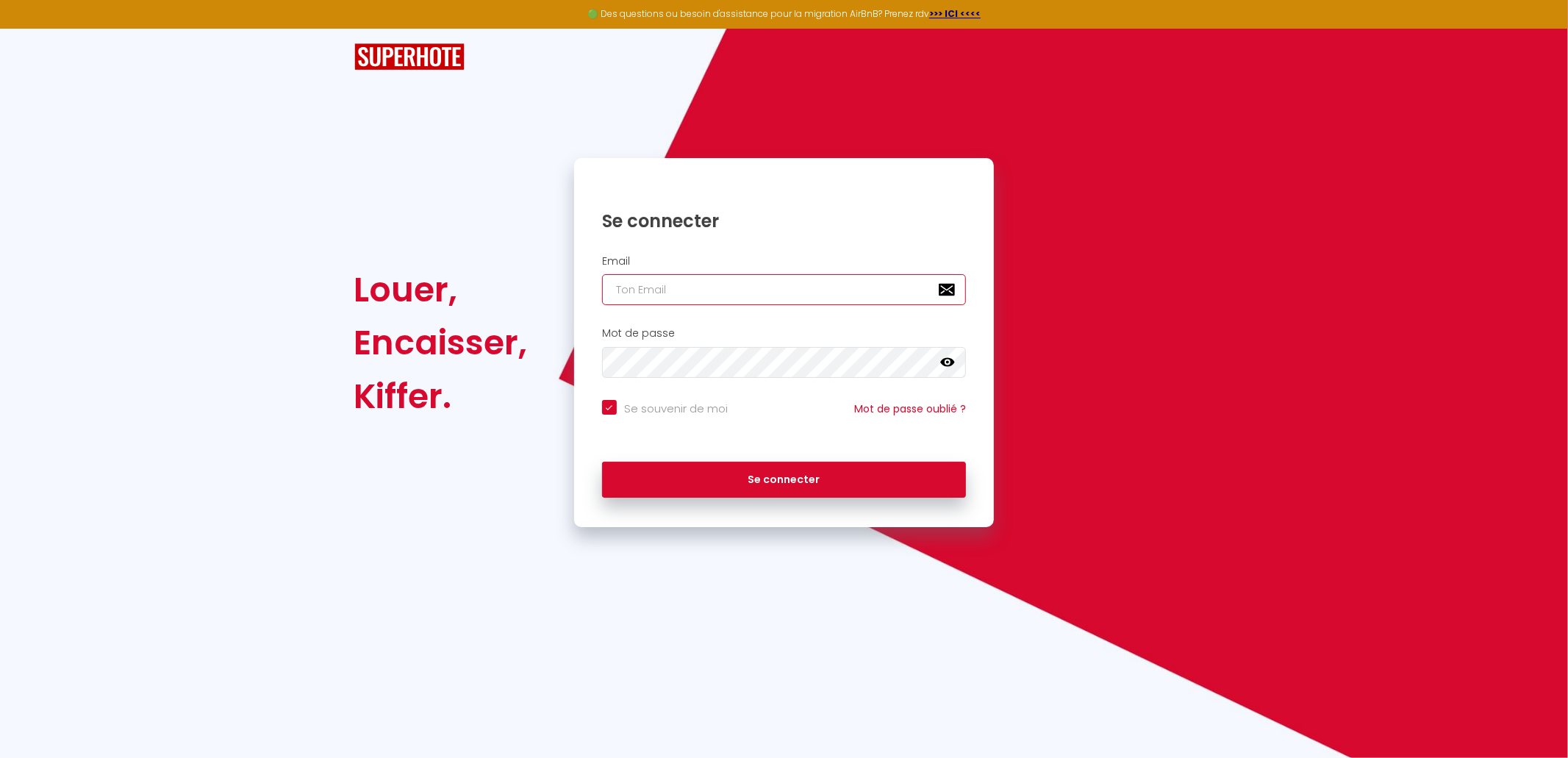
click at [732, 287] on input "email" at bounding box center [784, 289] width 365 height 31
type input "[PERSON_NAME][EMAIL_ADDRESS][DOMAIN_NAME]"
click at [859, 454] on div "Se connecter" at bounding box center [785, 476] width 421 height 44
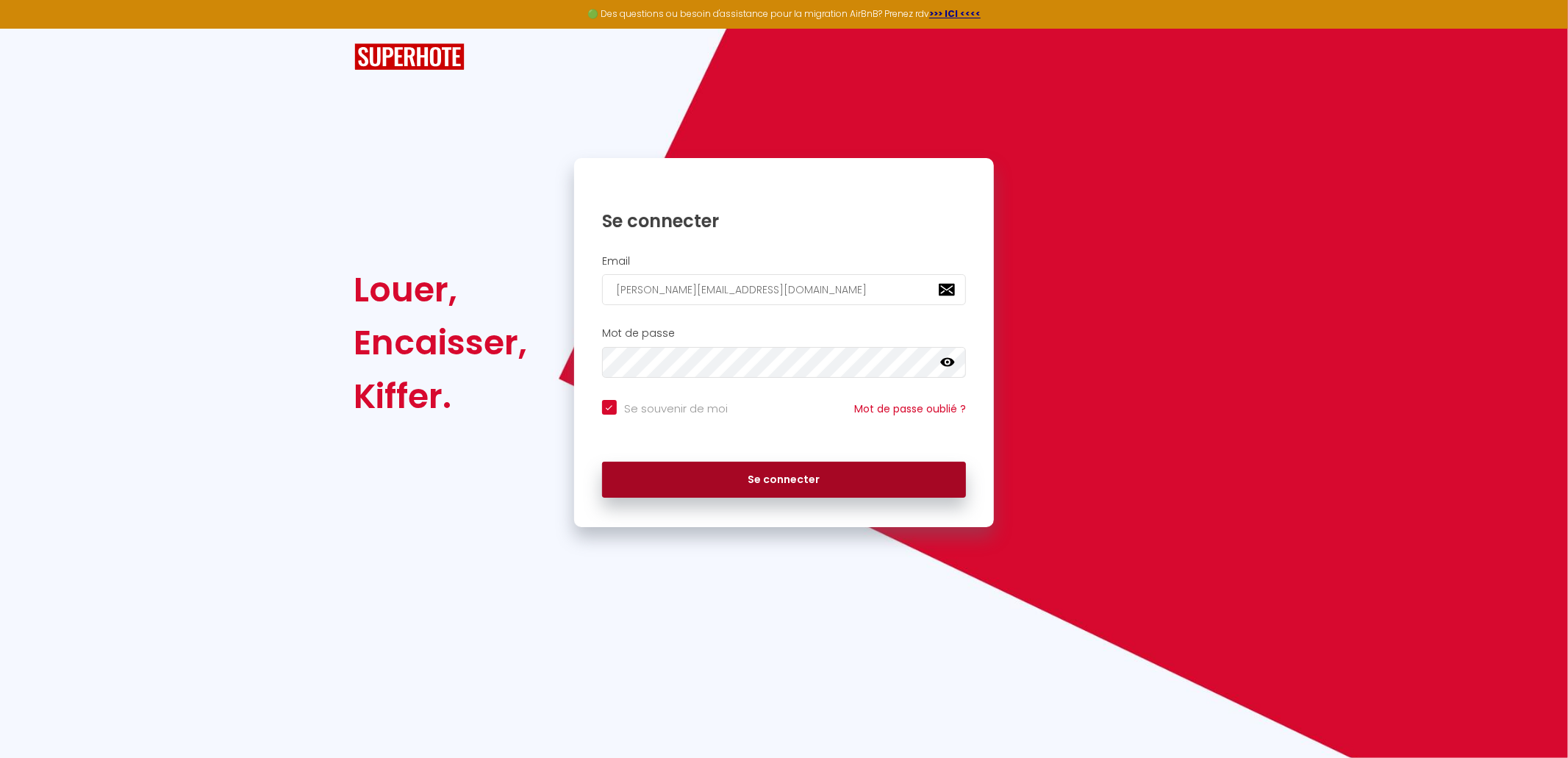
click at [851, 463] on button "Se connecter" at bounding box center [784, 480] width 365 height 37
checkbox input "true"
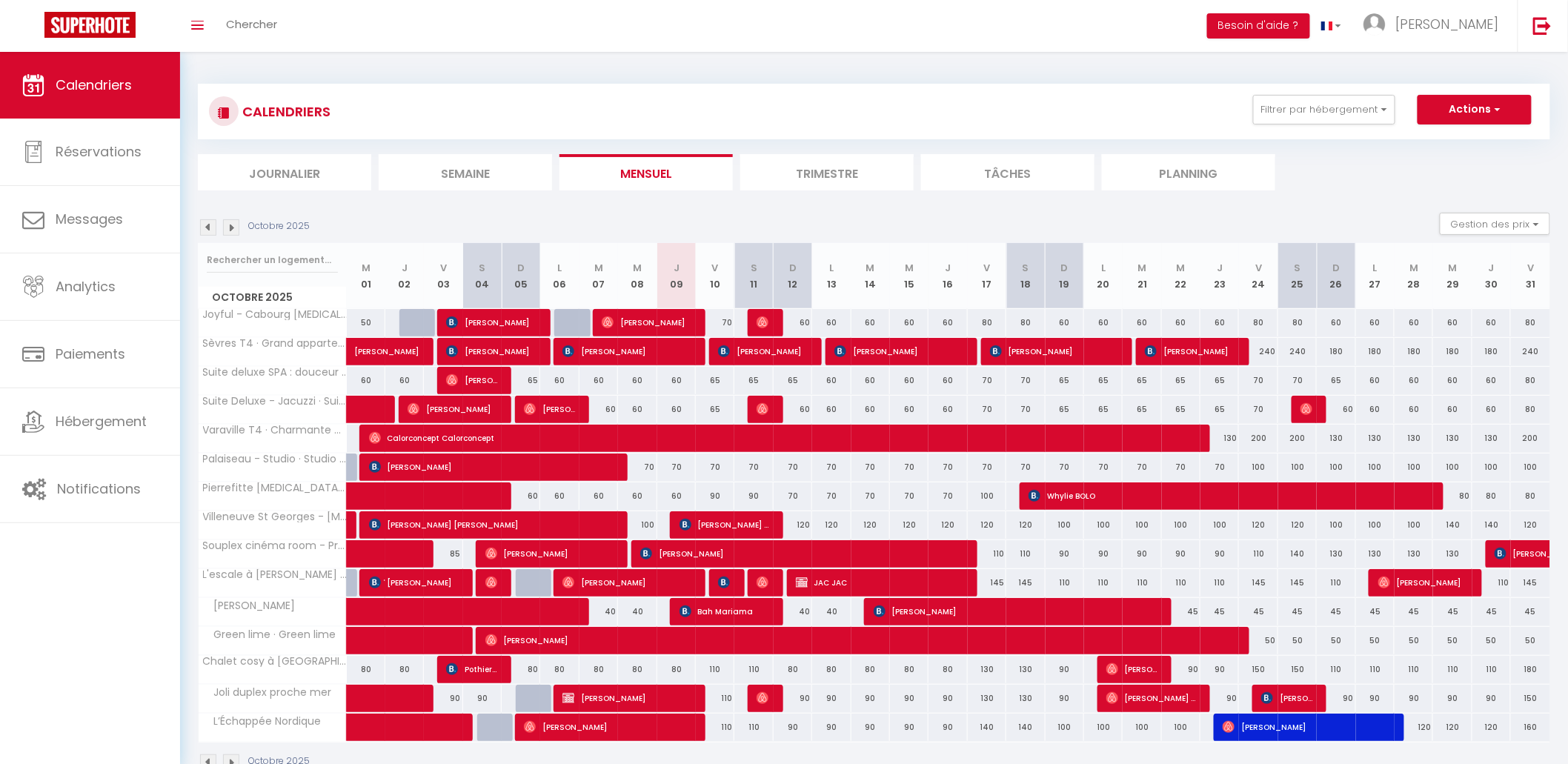
scroll to position [52, 0]
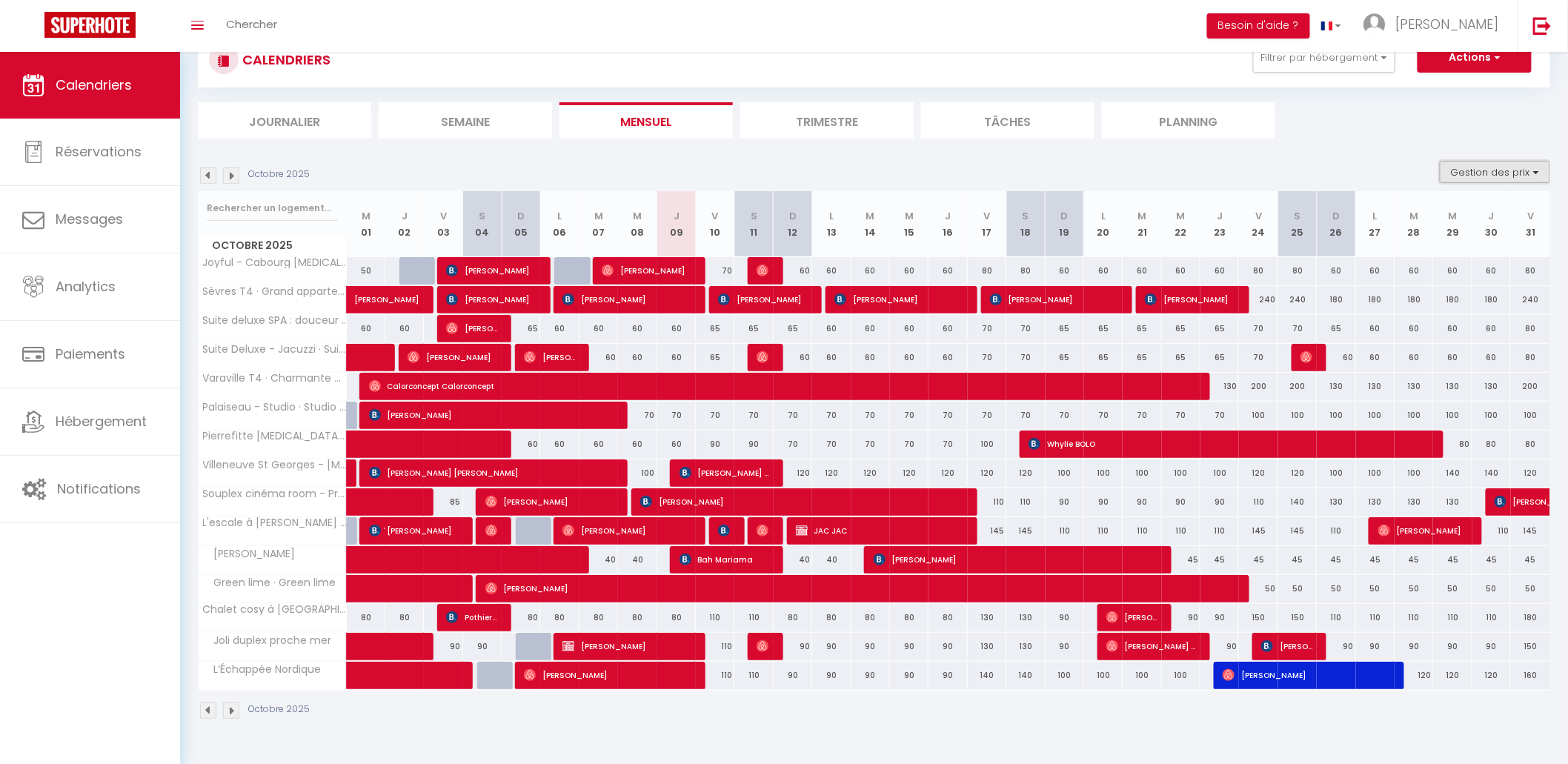
click at [1521, 164] on button "Gestion des prix" at bounding box center [1495, 172] width 111 height 23
click at [1491, 217] on input "Nb Nuits minimum" at bounding box center [1482, 218] width 133 height 15
checkbox input "true"
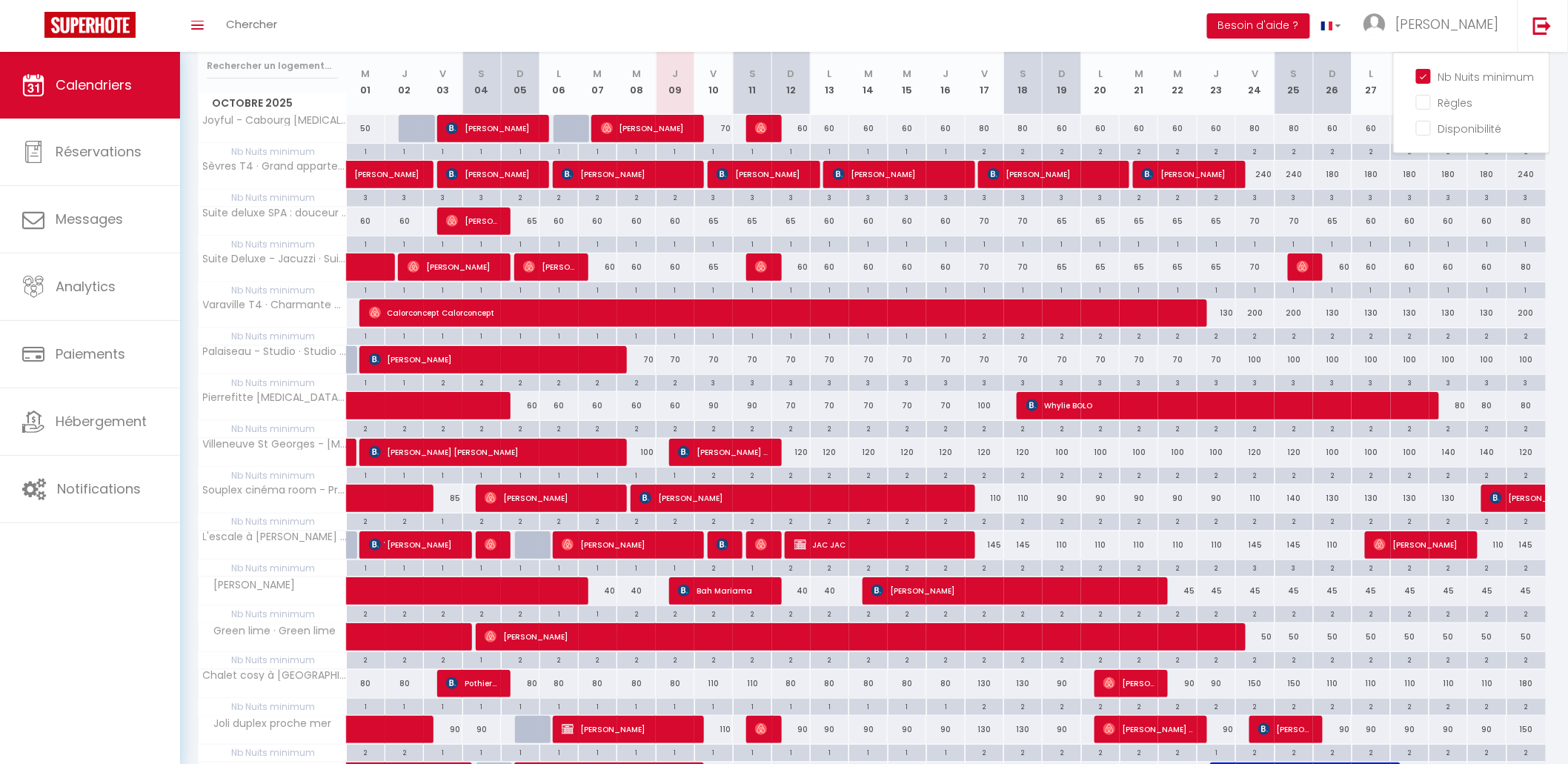
scroll to position [302, 0]
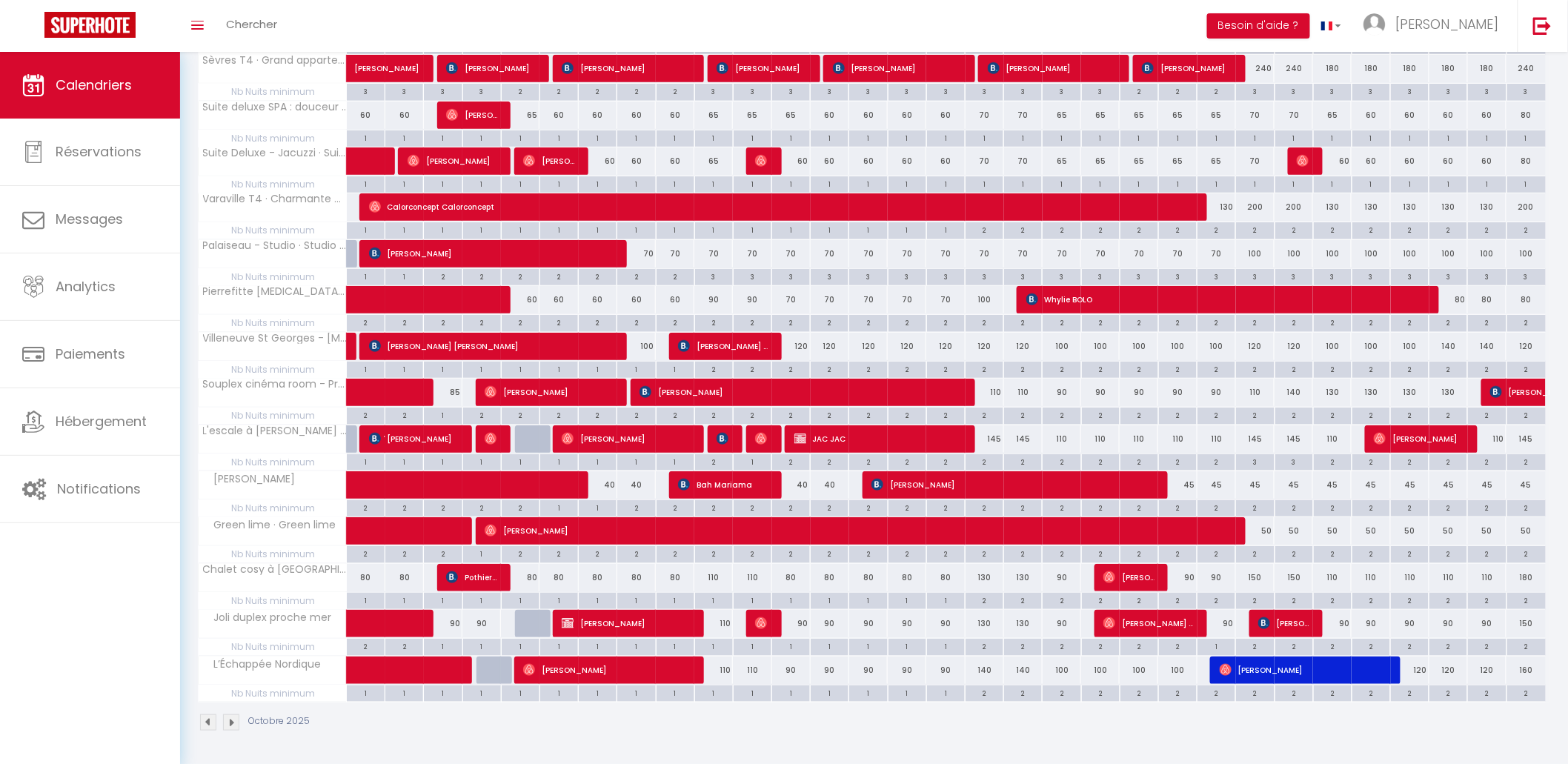
click at [753, 462] on div "1" at bounding box center [753, 461] width 38 height 14
type input "1"
type input "[DATE]"
type input "Dim 12 Octobre 2025"
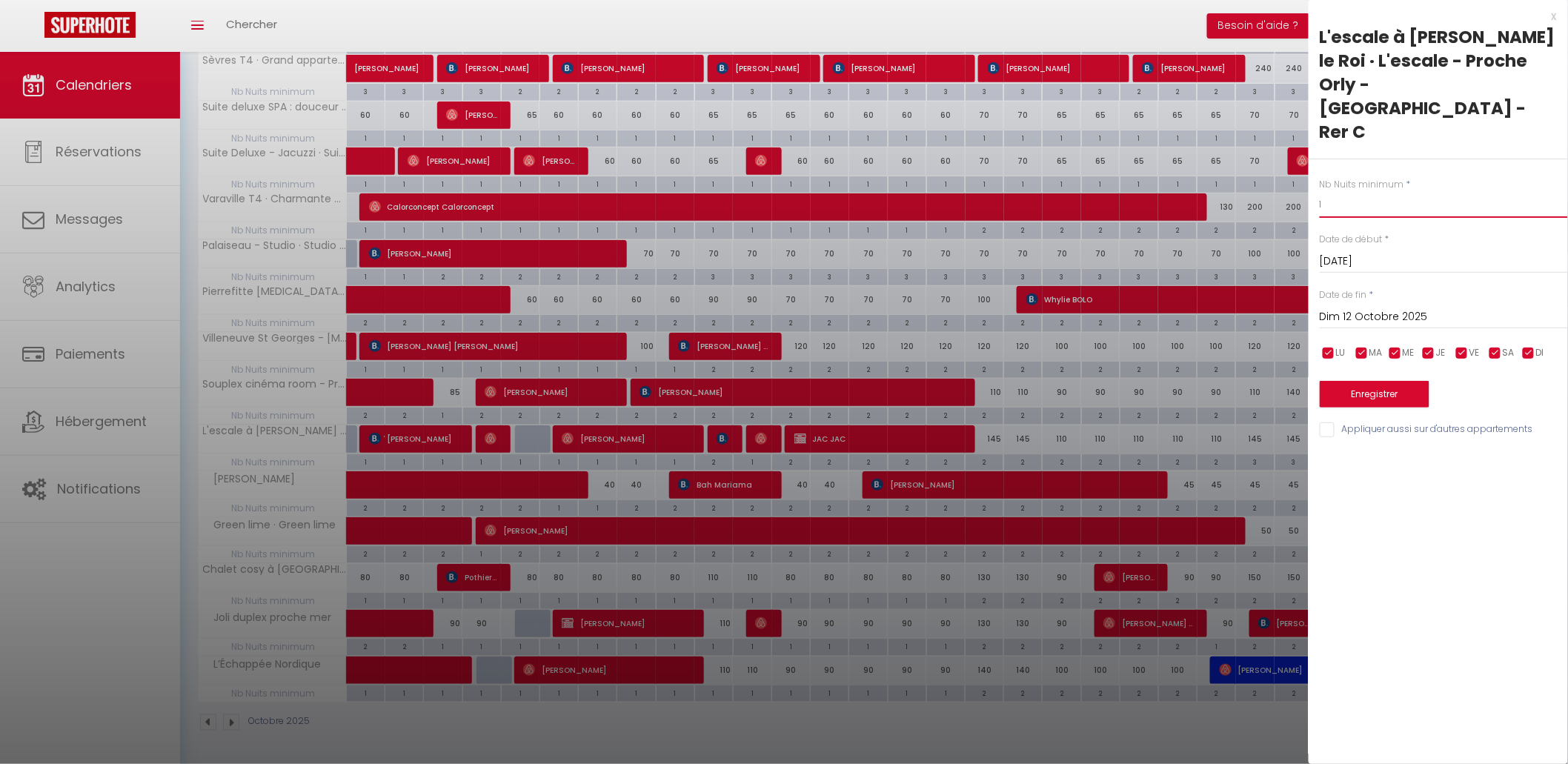
click at [1347, 191] on input "1" at bounding box center [1444, 204] width 248 height 26
type input "2"
click at [1393, 380] on button "Enregistrer" at bounding box center [1375, 393] width 110 height 26
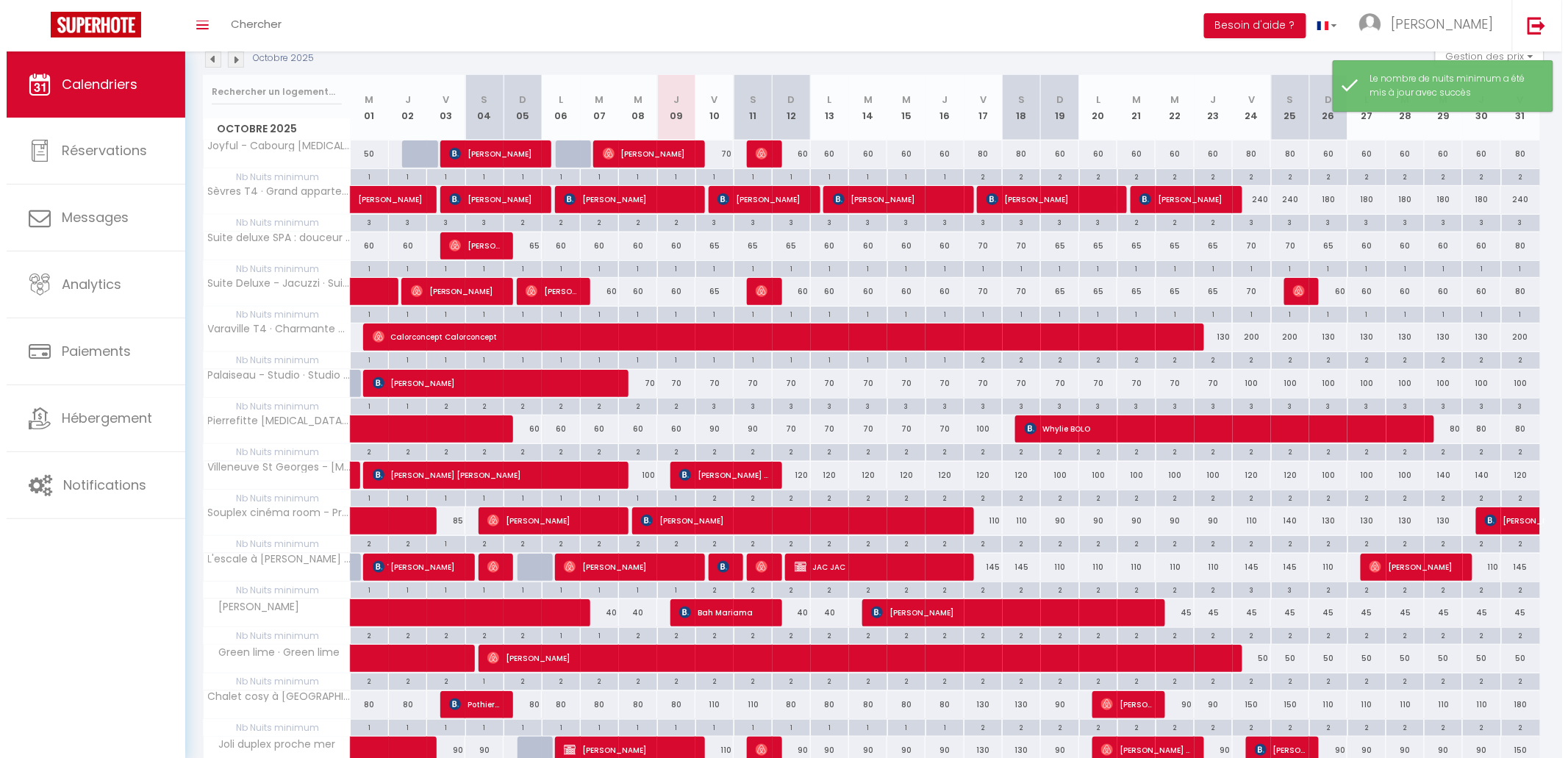
scroll to position [0, 0]
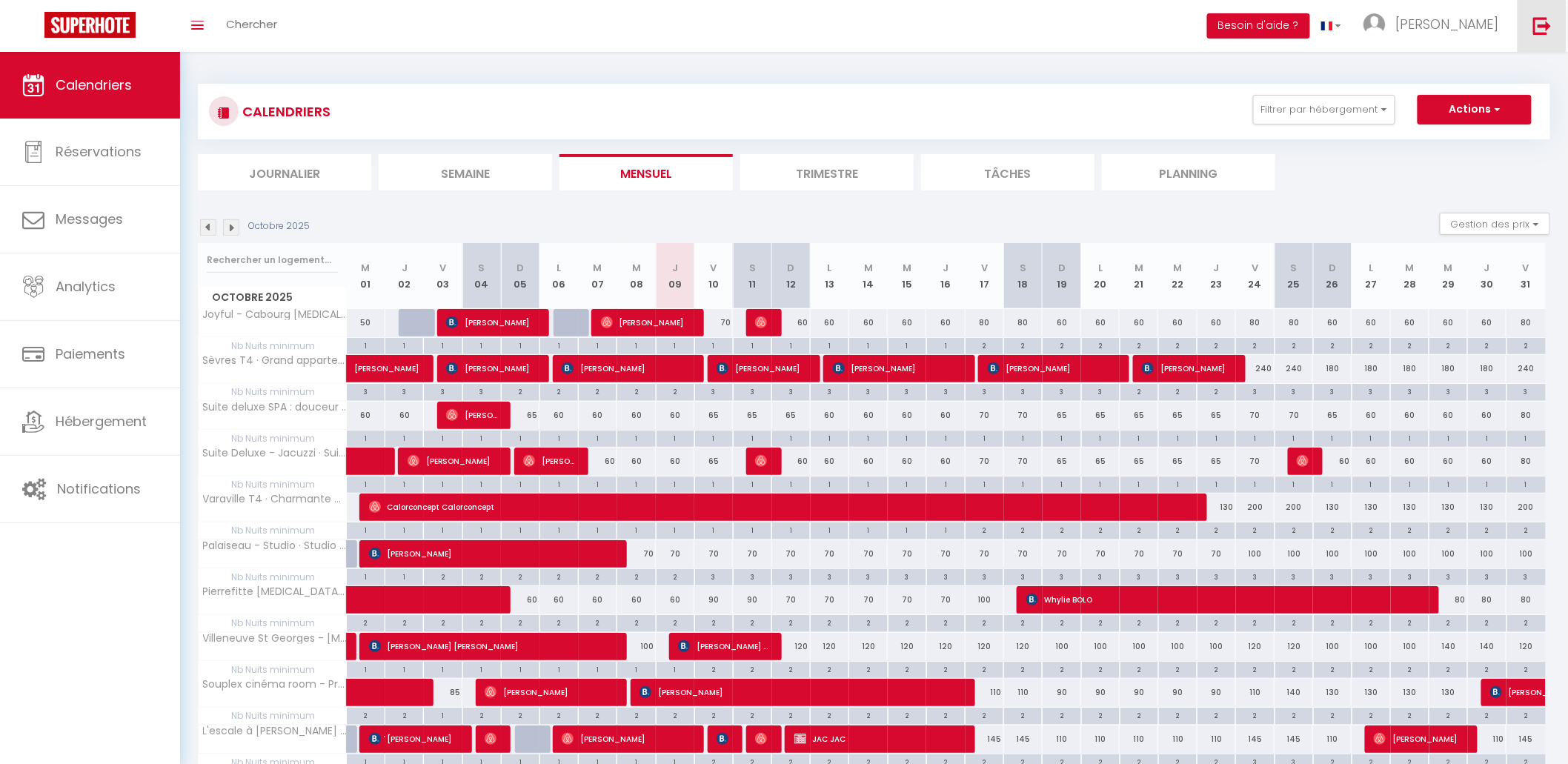
click at [1539, 29] on img at bounding box center [1542, 26] width 19 height 19
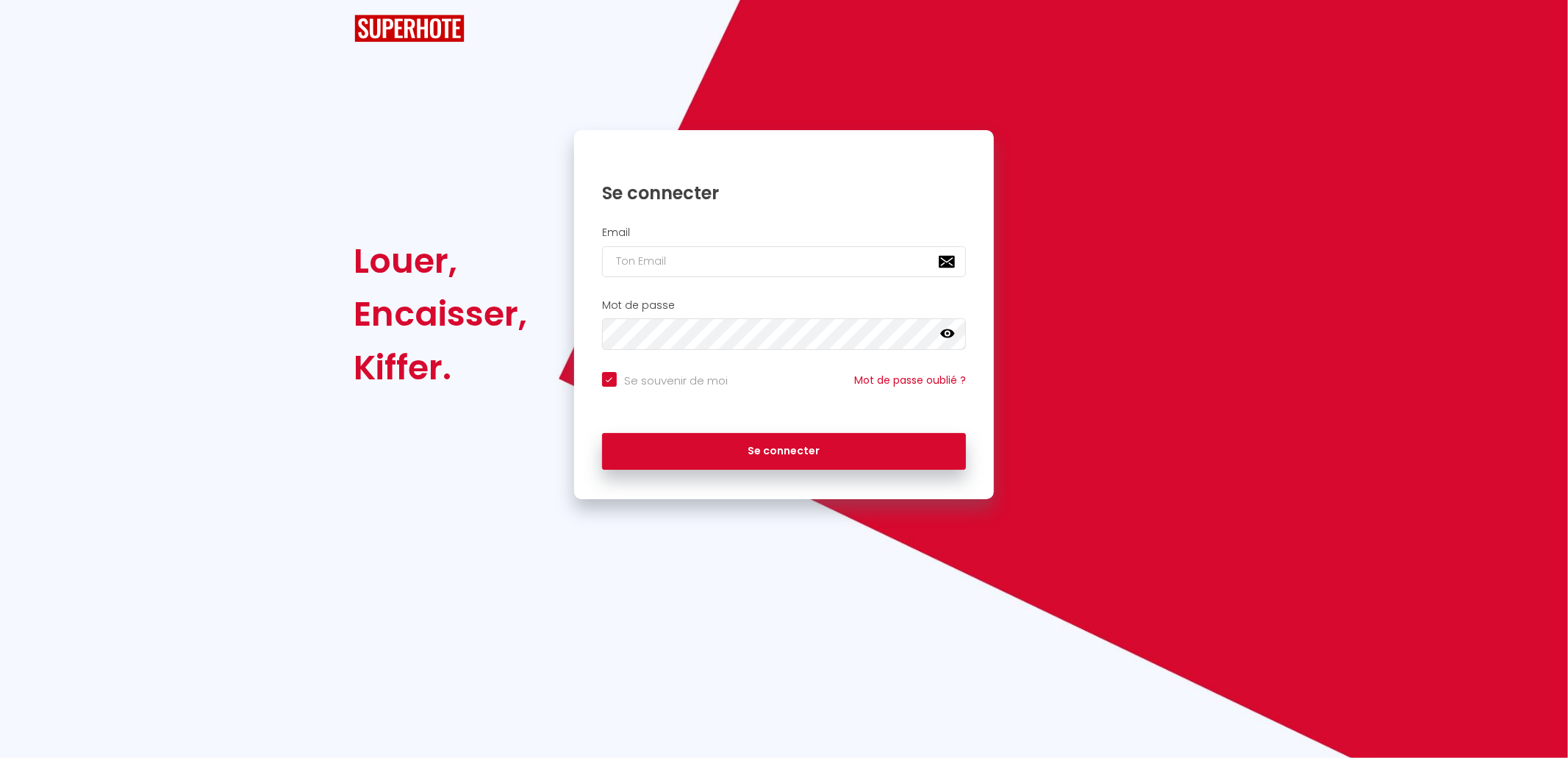
checkbox input "true"
